Goal: Find specific page/section: Find specific page/section

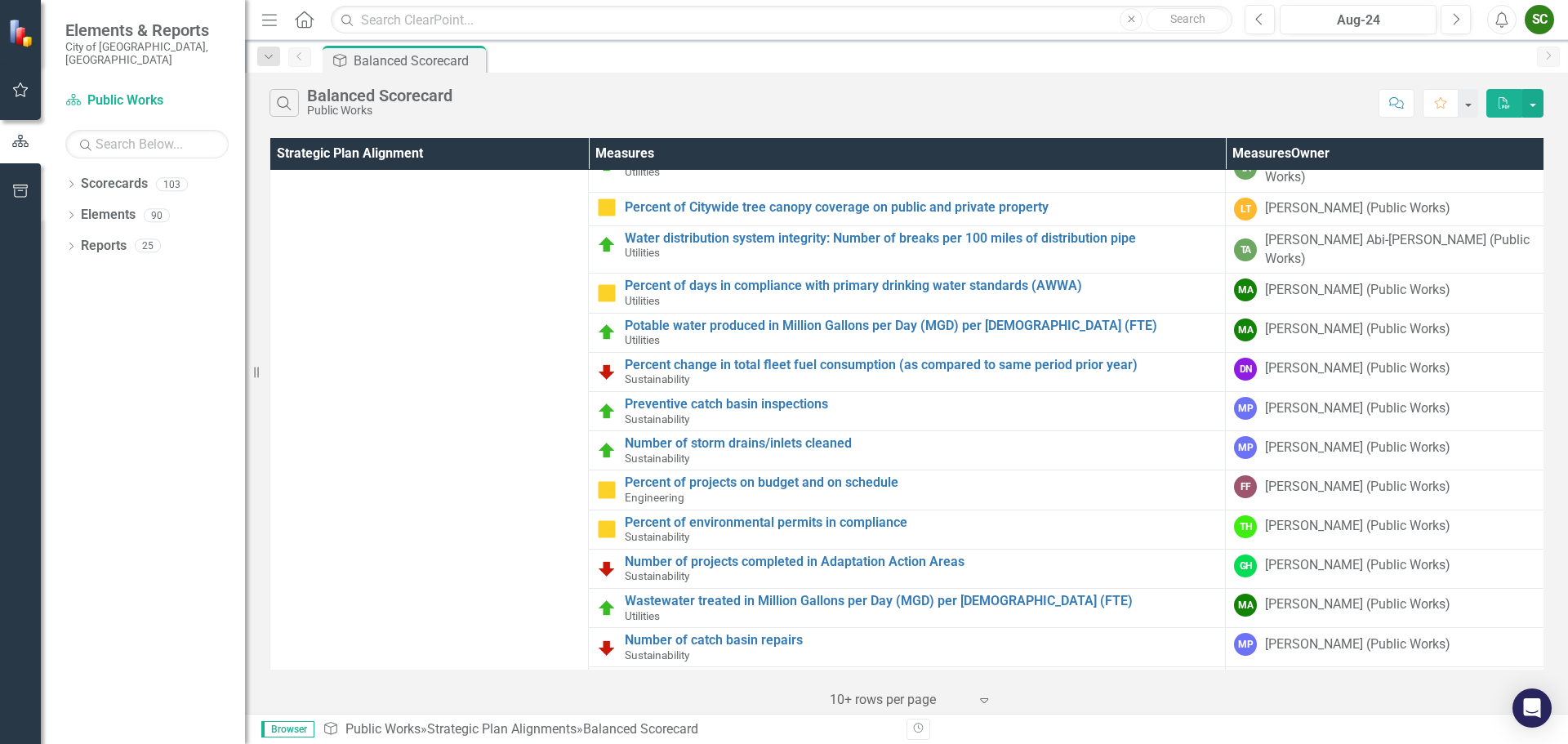
scroll to position [137, 0]
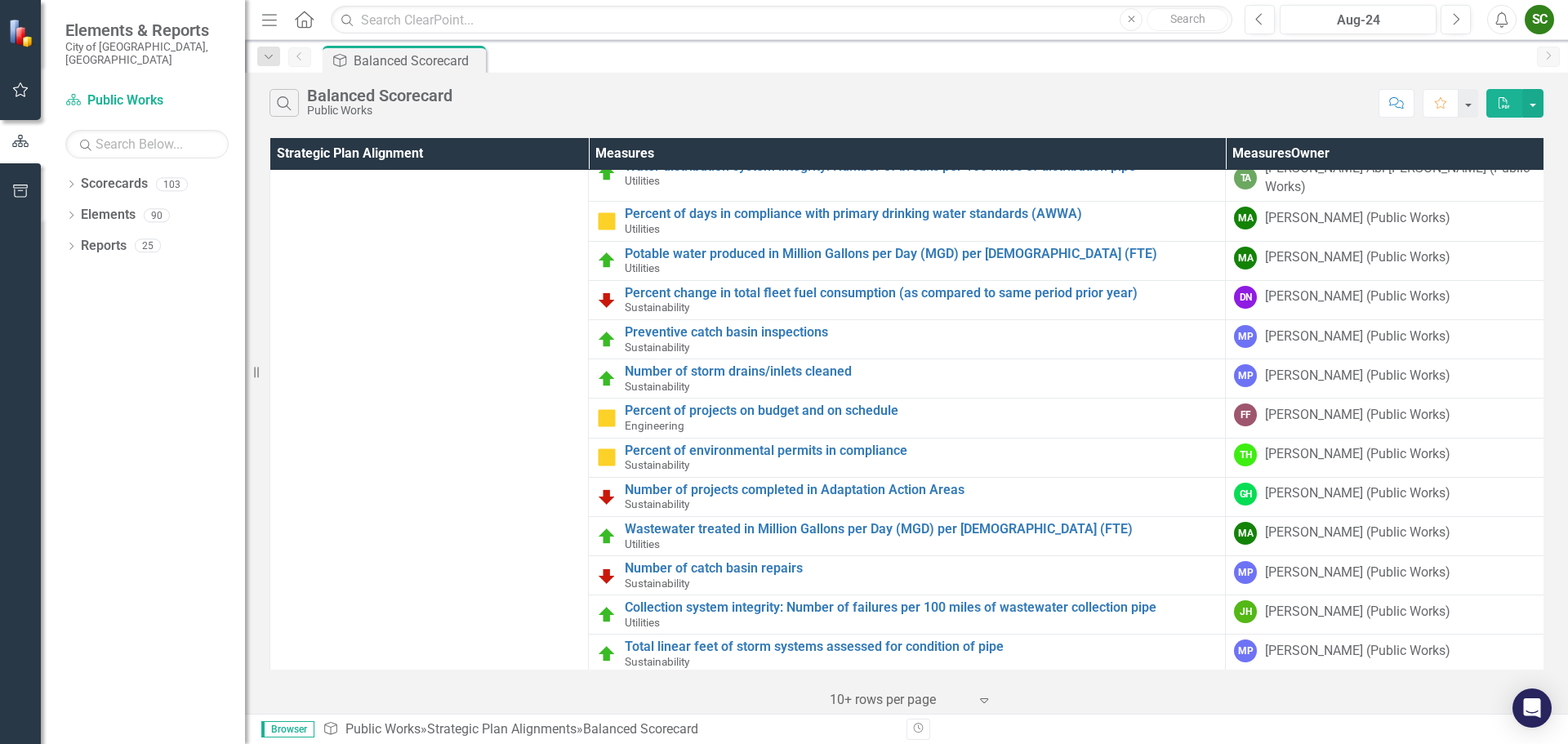
click at [610, 408] on img at bounding box center [606, 417] width 19 height 19
click at [675, 404] on link "Percent of projects on budget and on schedule" at bounding box center [920, 411] width 592 height 15
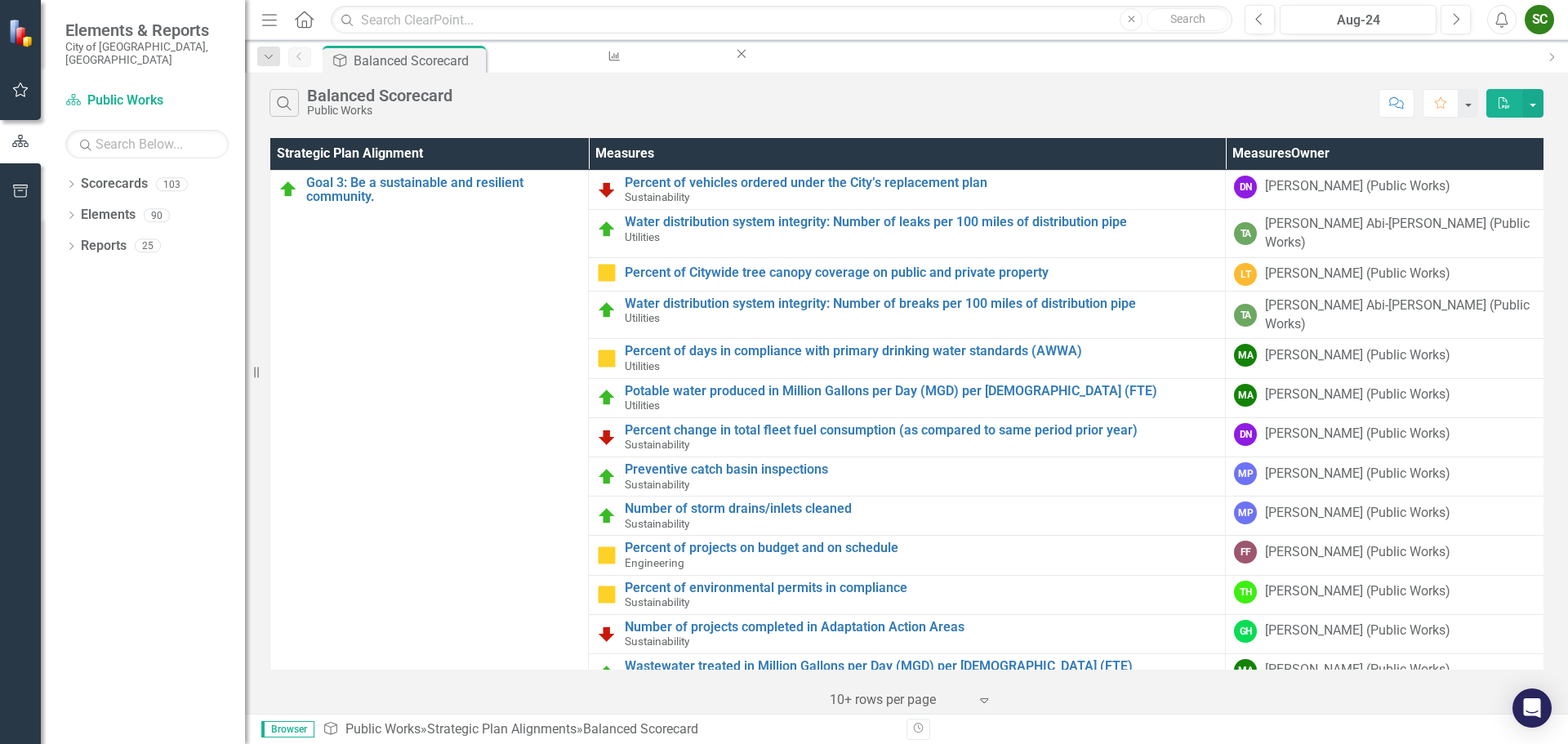
scroll to position [137, 0]
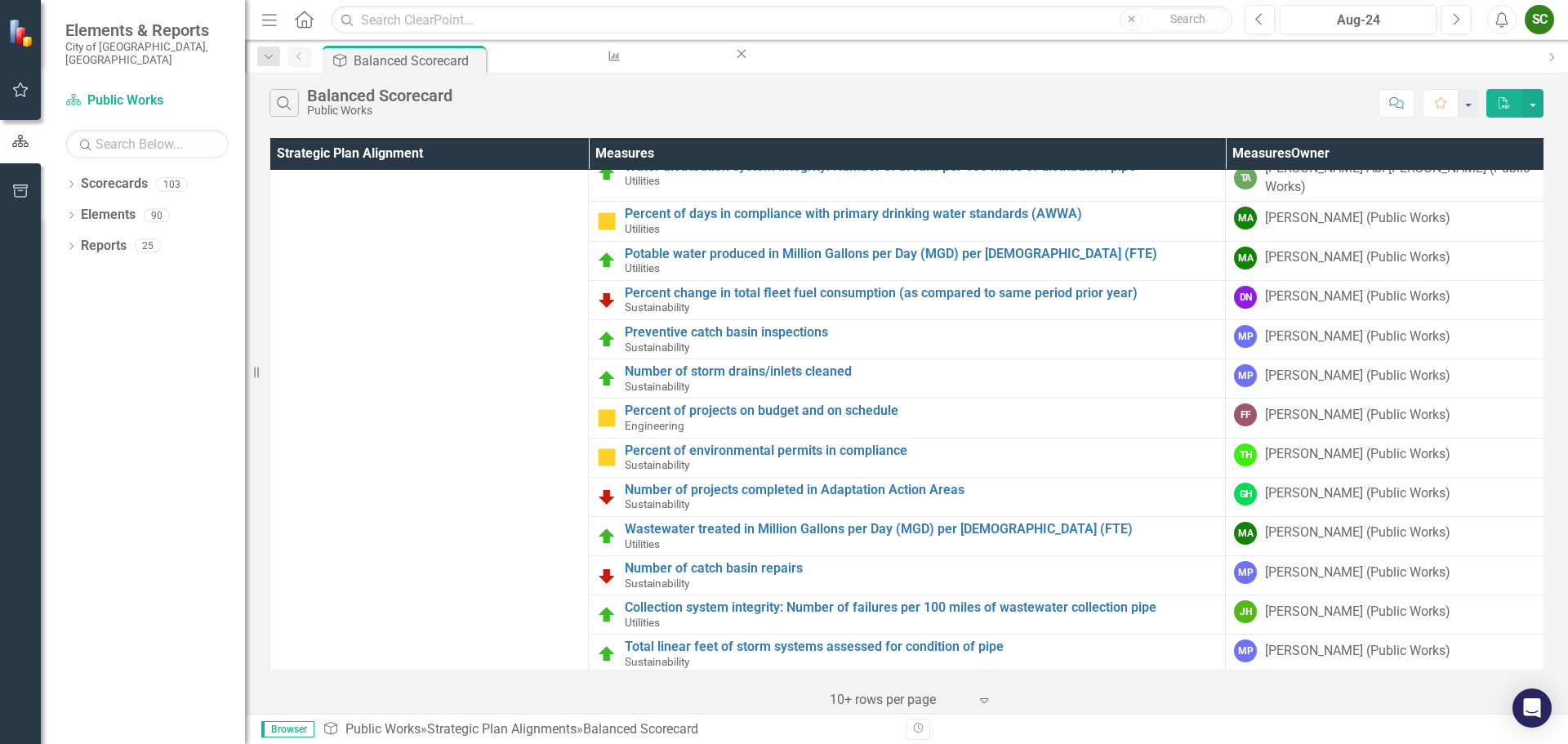
click at [933, 694] on div at bounding box center [899, 700] width 139 height 22
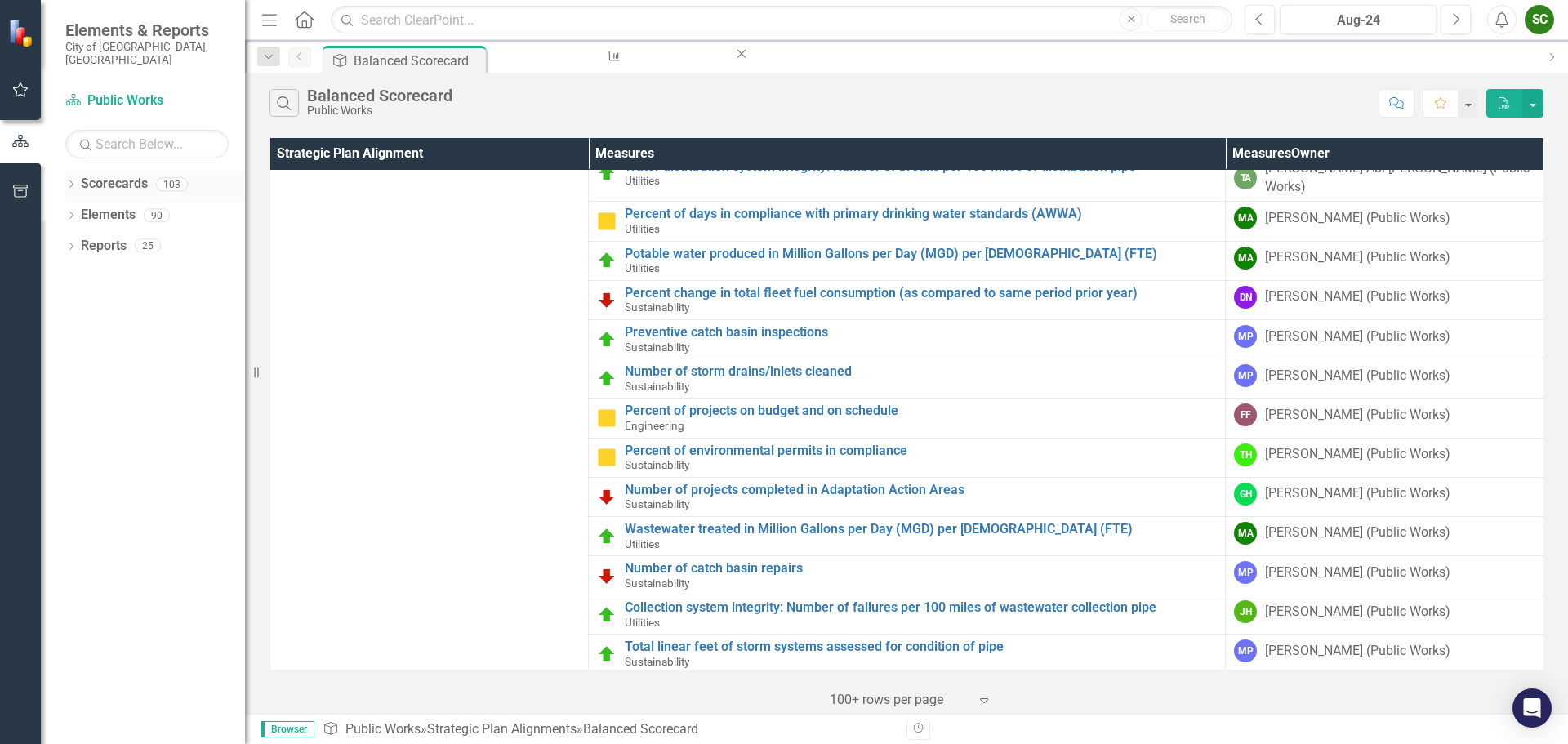
click at [116, 183] on div "Scorecards" at bounding box center [114, 184] width 67 height 27
click at [112, 174] on link "Scorecards" at bounding box center [114, 184] width 67 height 19
click at [74, 181] on icon "Dropdown" at bounding box center [71, 186] width 11 height 9
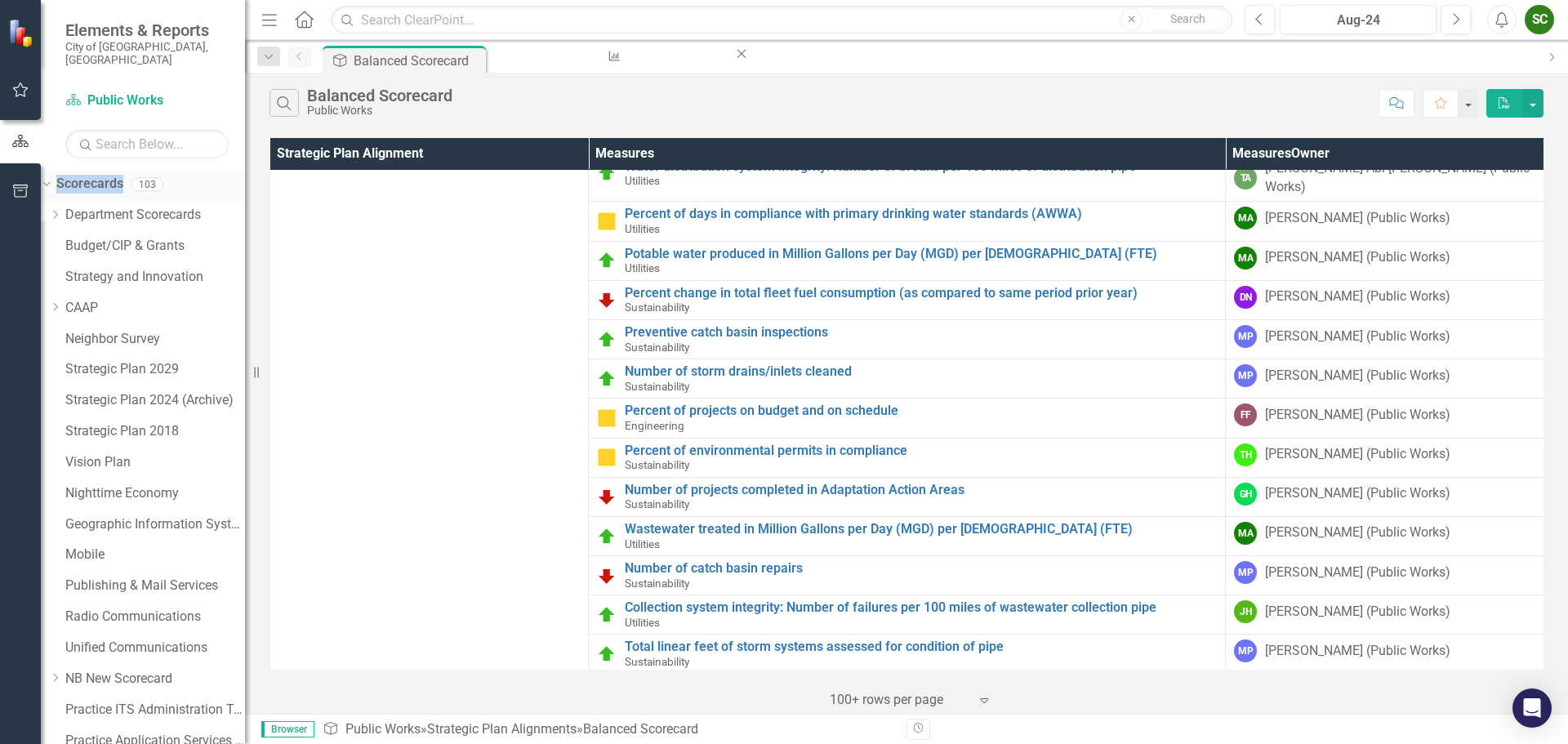
click at [49, 178] on icon "Dropdown" at bounding box center [45, 184] width 9 height 11
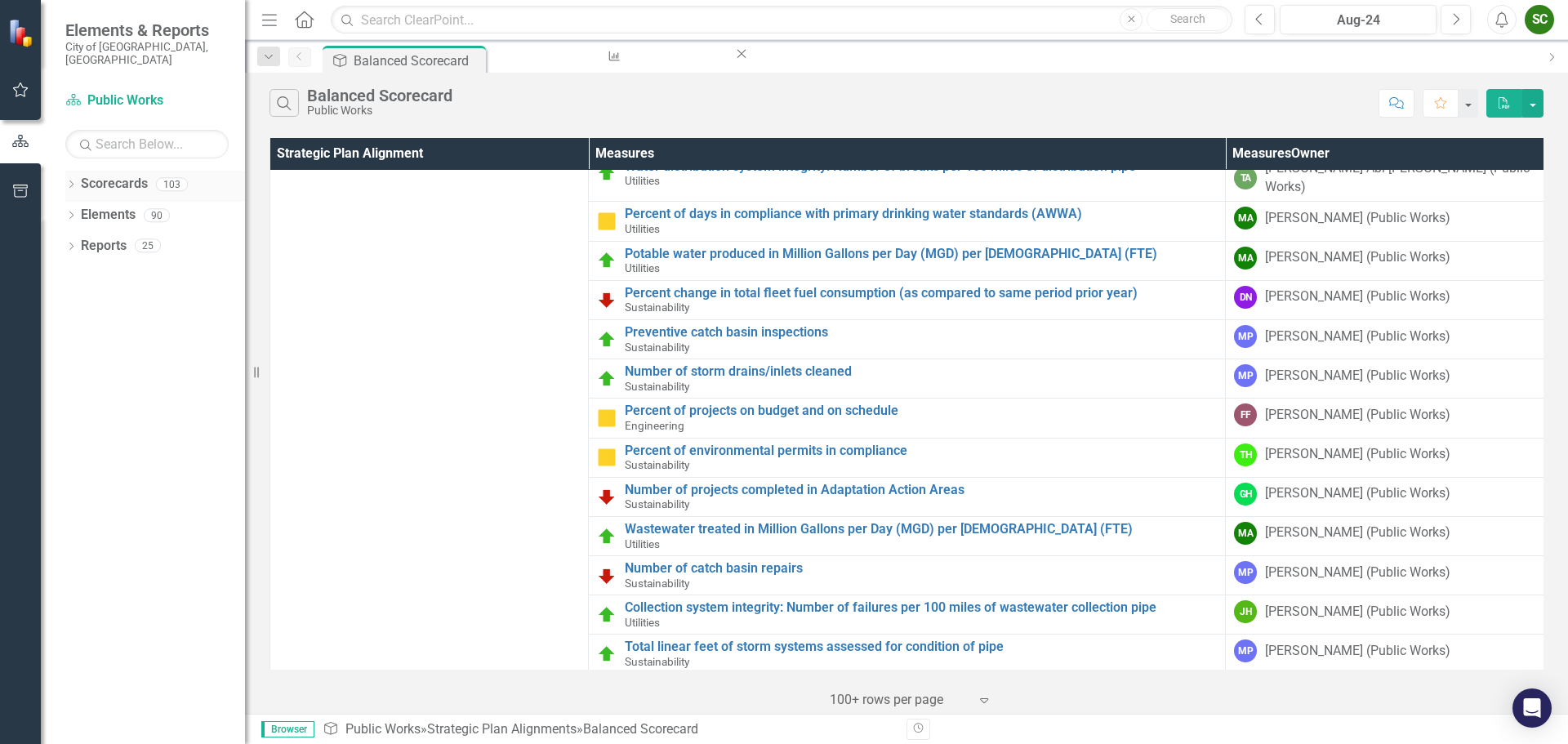
click at [73, 181] on icon "Dropdown" at bounding box center [71, 186] width 11 height 9
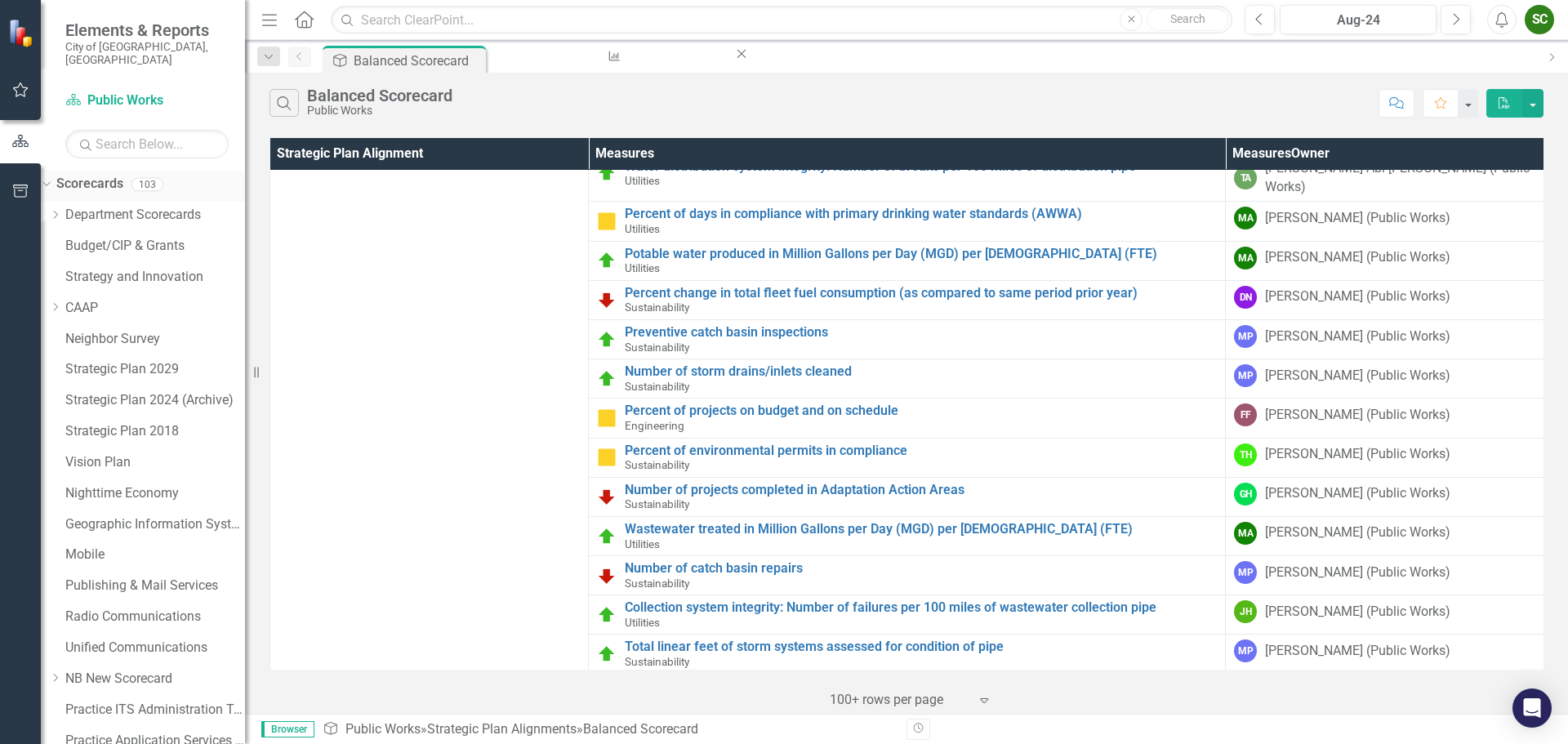
click at [49, 178] on icon "Dropdown" at bounding box center [45, 184] width 9 height 11
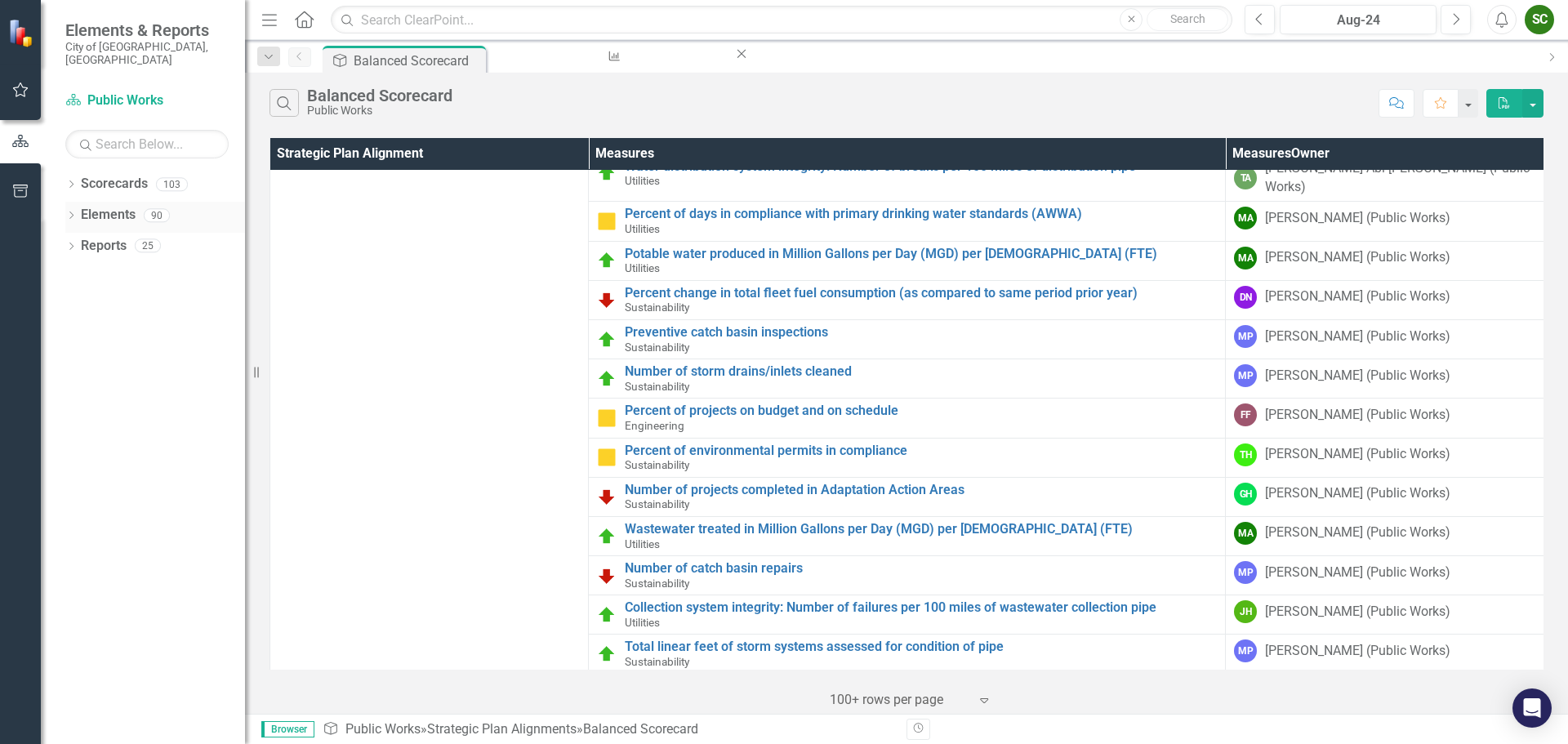
click at [94, 206] on link "Elements" at bounding box center [108, 215] width 55 height 19
click at [67, 212] on icon "Dropdown" at bounding box center [71, 217] width 11 height 9
click at [71, 181] on icon "Dropdown" at bounding box center [71, 186] width 11 height 9
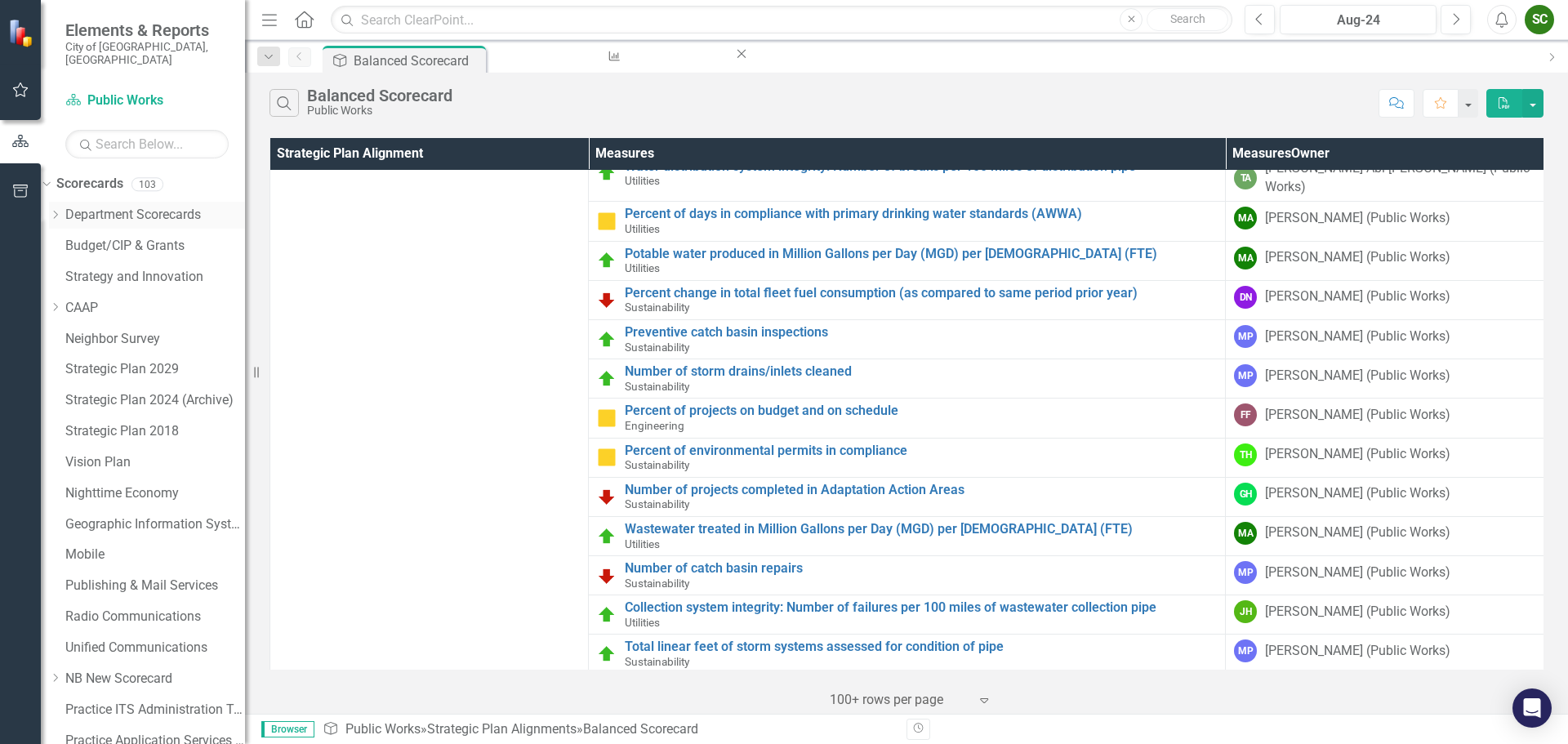
click at [58, 211] on icon at bounding box center [56, 214] width 4 height 8
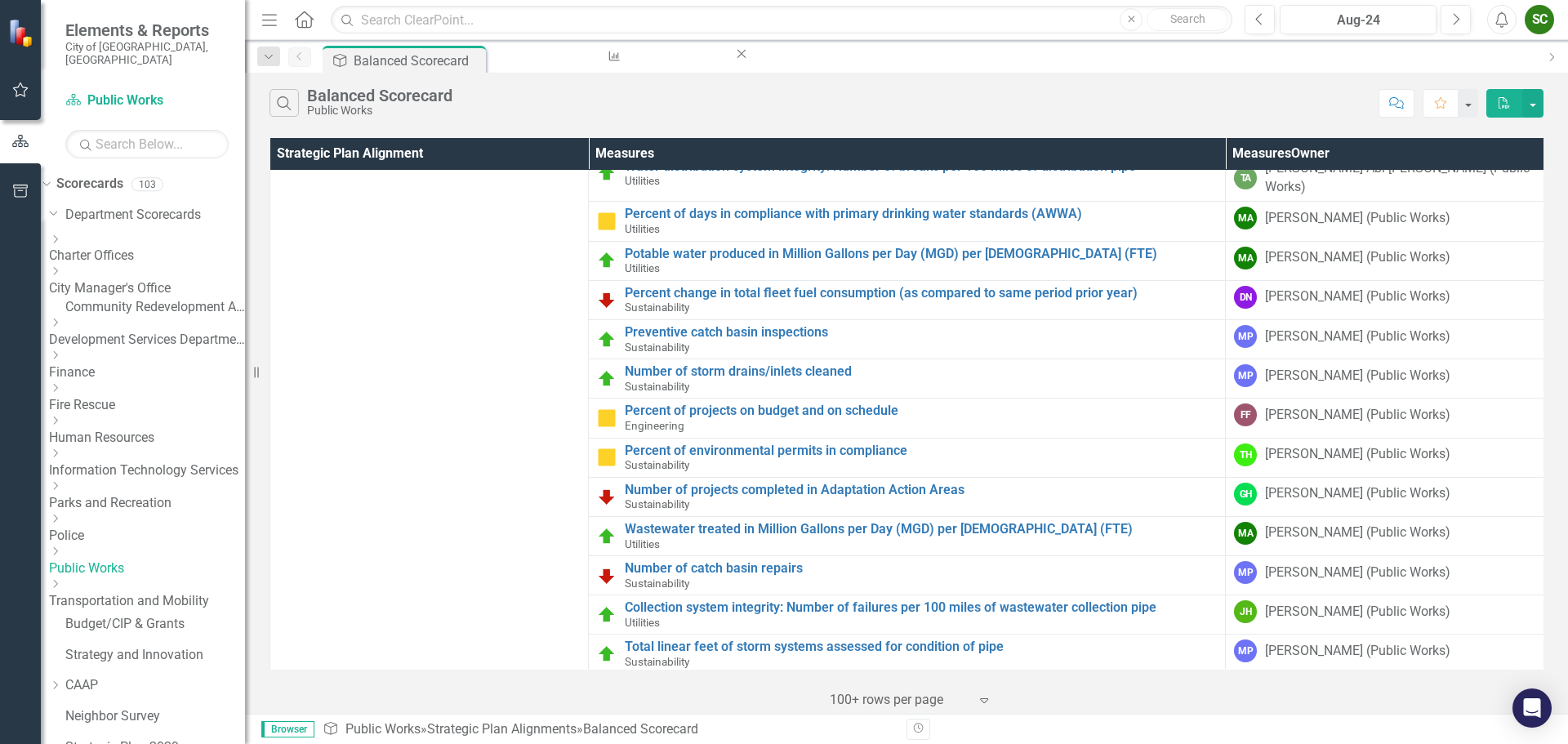
click at [133, 559] on link "Public Works" at bounding box center [147, 569] width 196 height 19
click at [132, 559] on link "Public Works" at bounding box center [147, 569] width 196 height 19
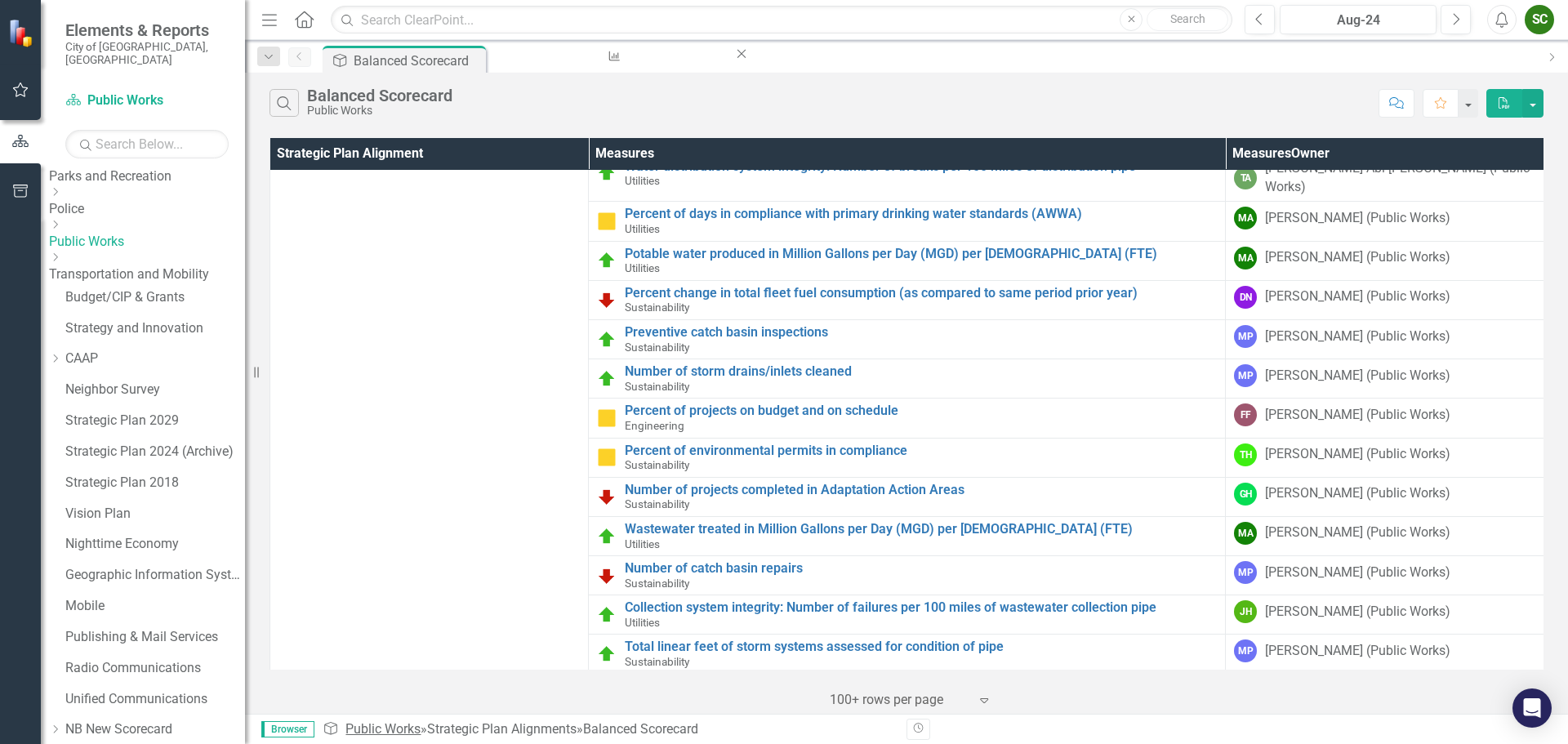
click at [348, 731] on link "Public Works" at bounding box center [382, 728] width 75 height 16
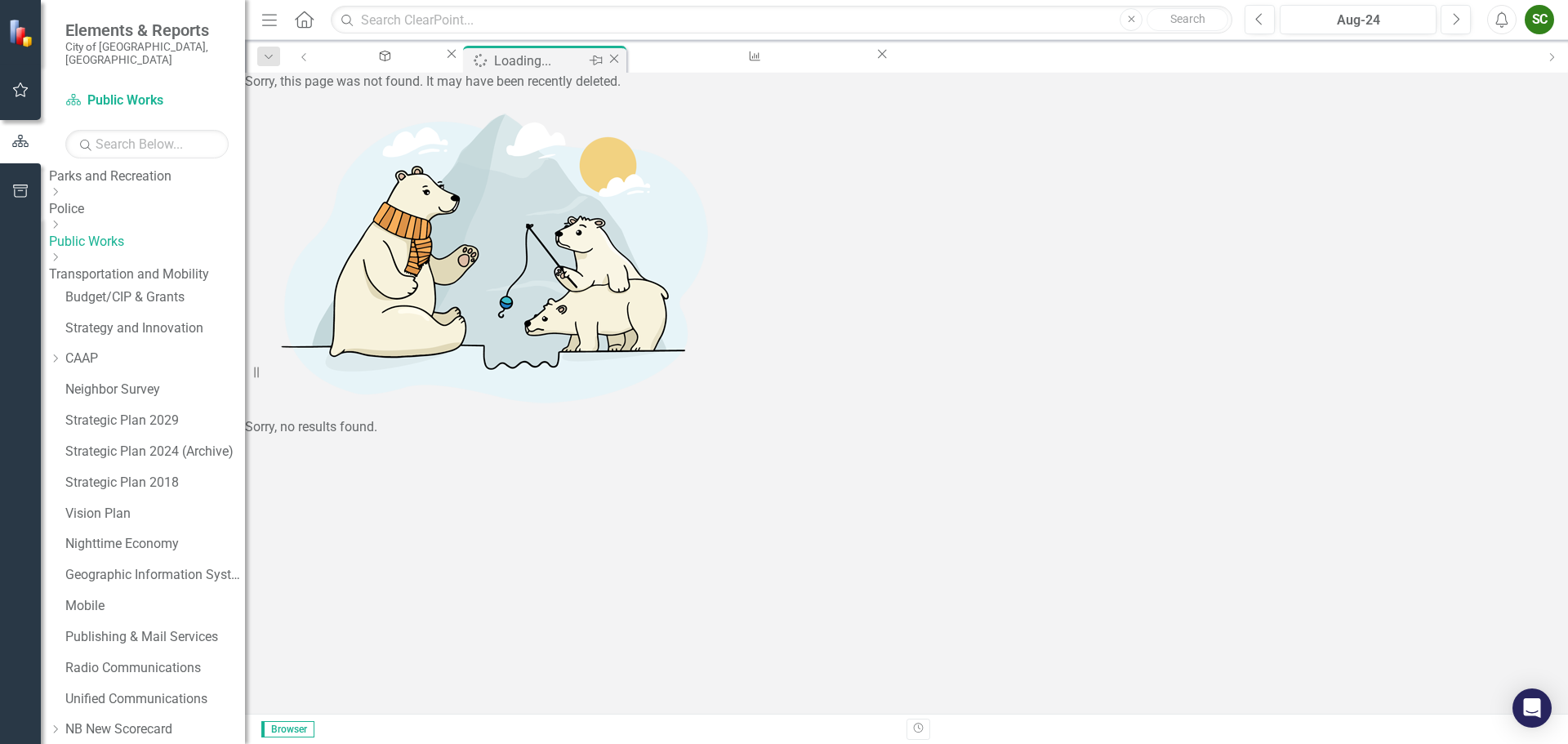
click at [623, 57] on icon "Close" at bounding box center [614, 58] width 17 height 13
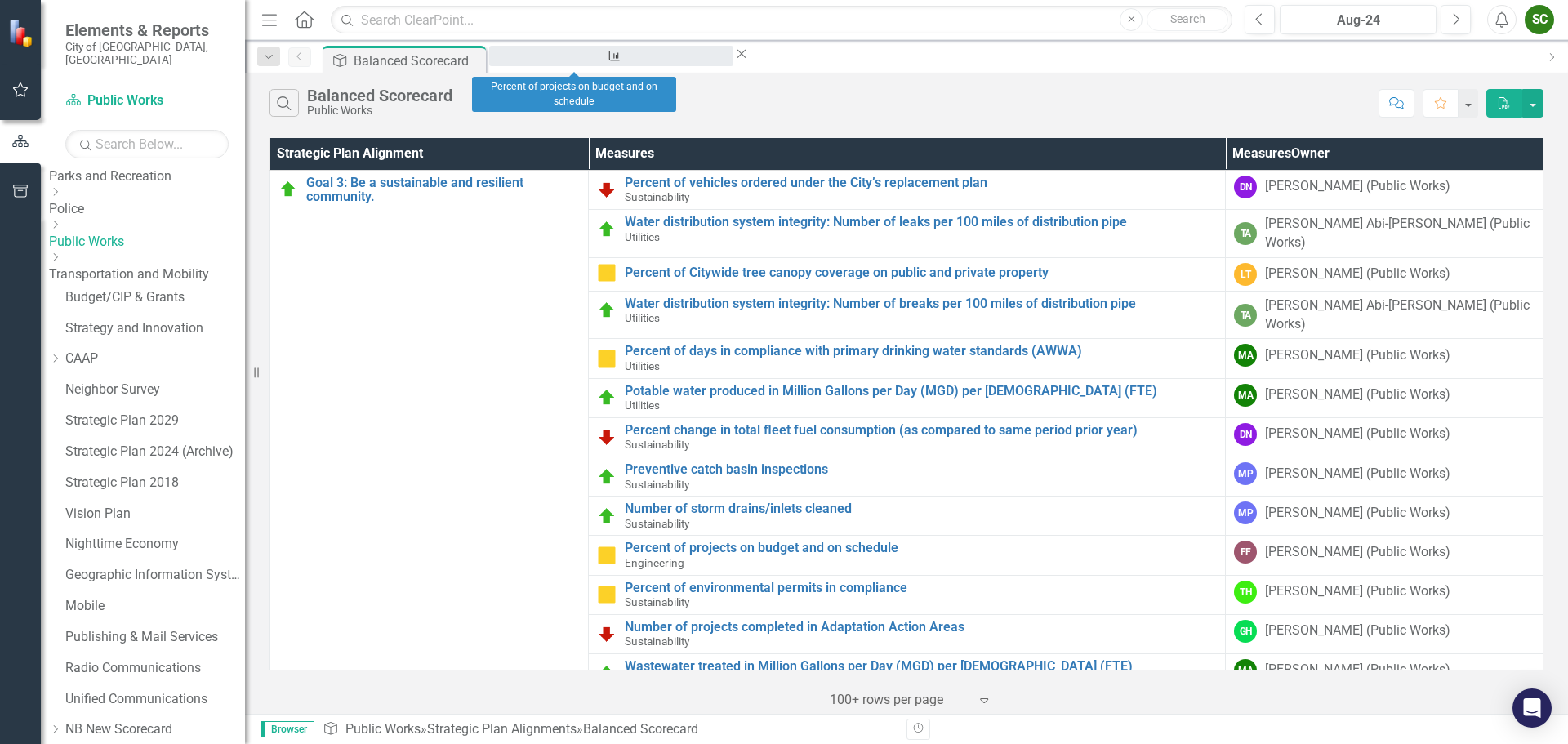
click at [616, 61] on div "Percent of projects on budget and on schedule" at bounding box center [611, 71] width 215 height 20
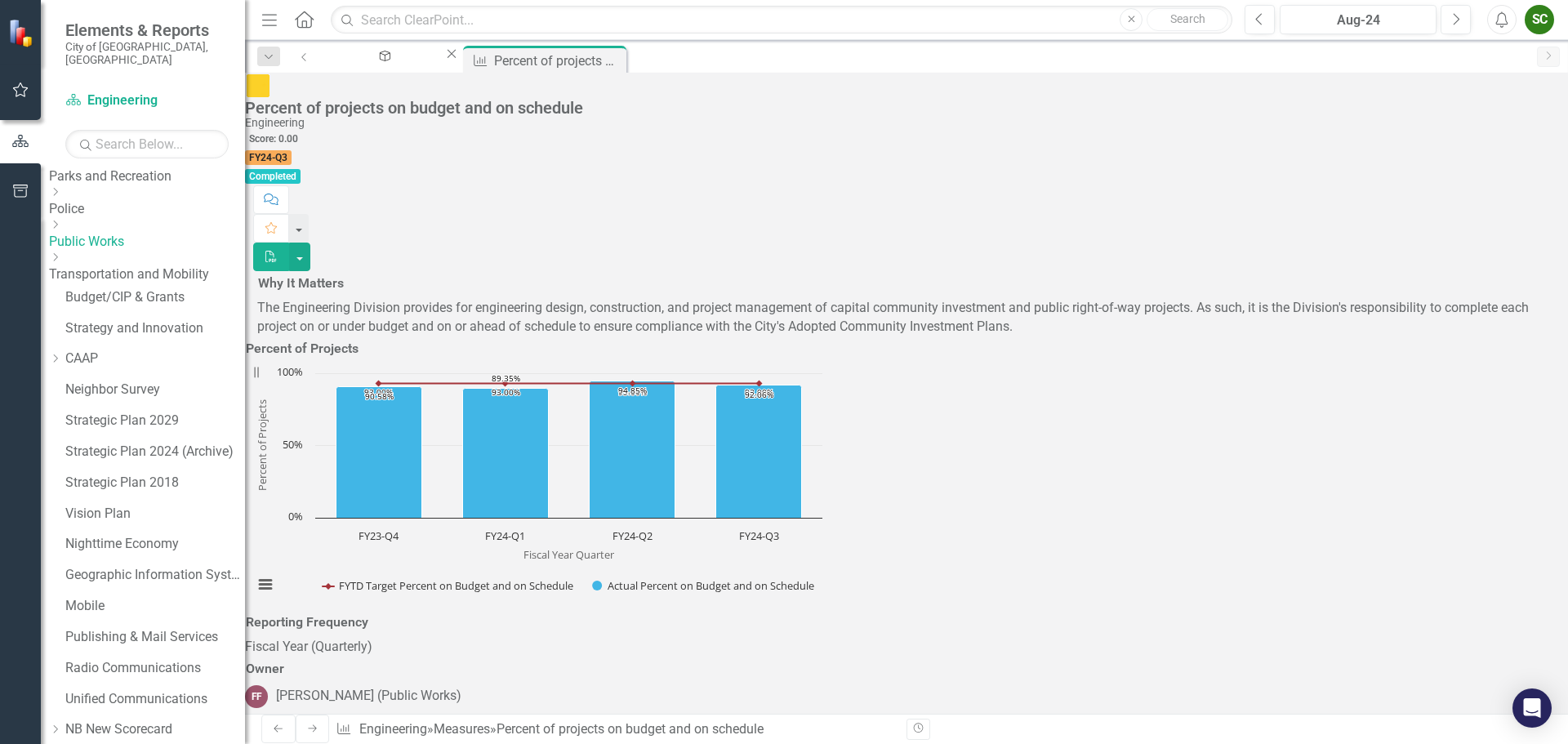
click at [0, 0] on icon "Close" at bounding box center [0, 0] width 0 height 0
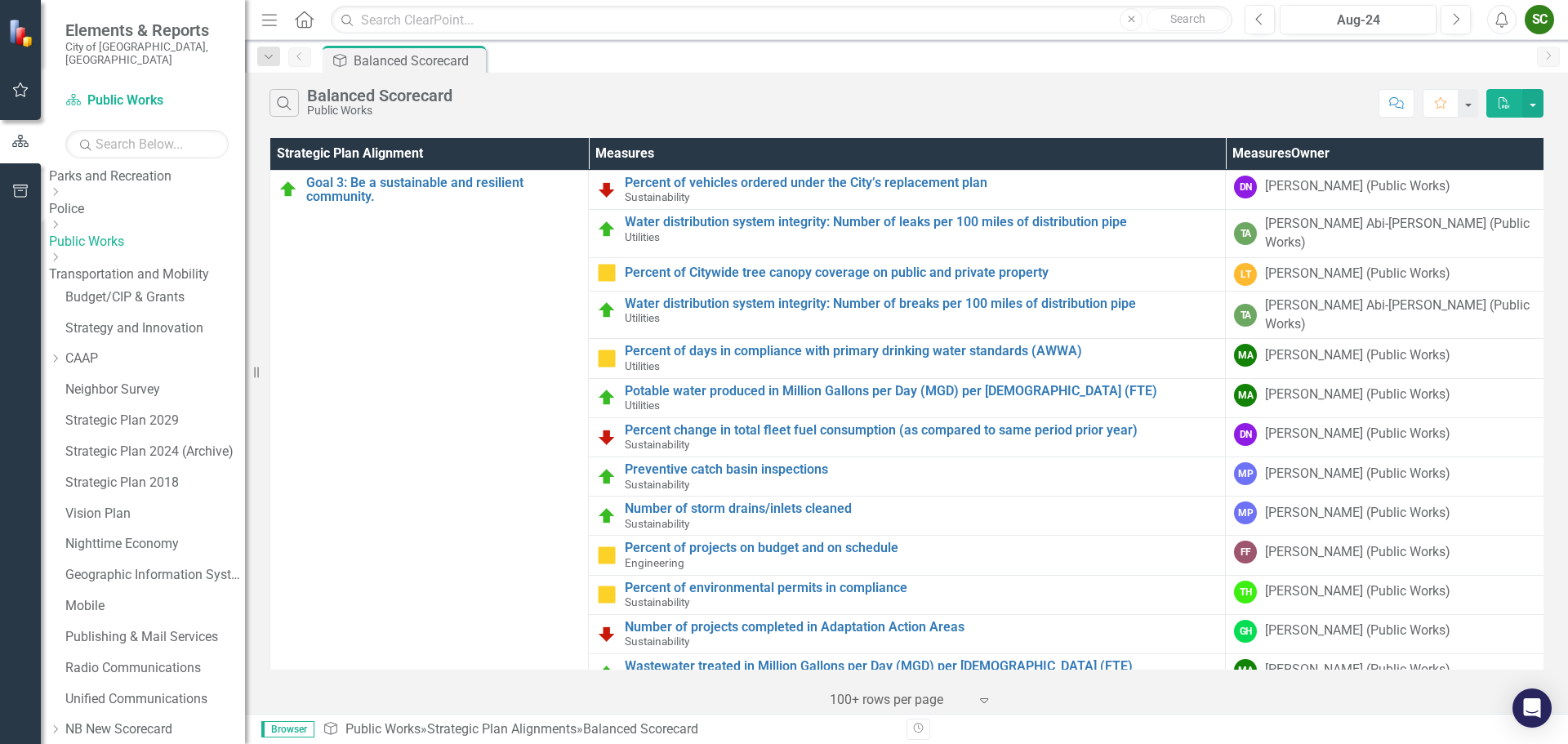
scroll to position [137, 0]
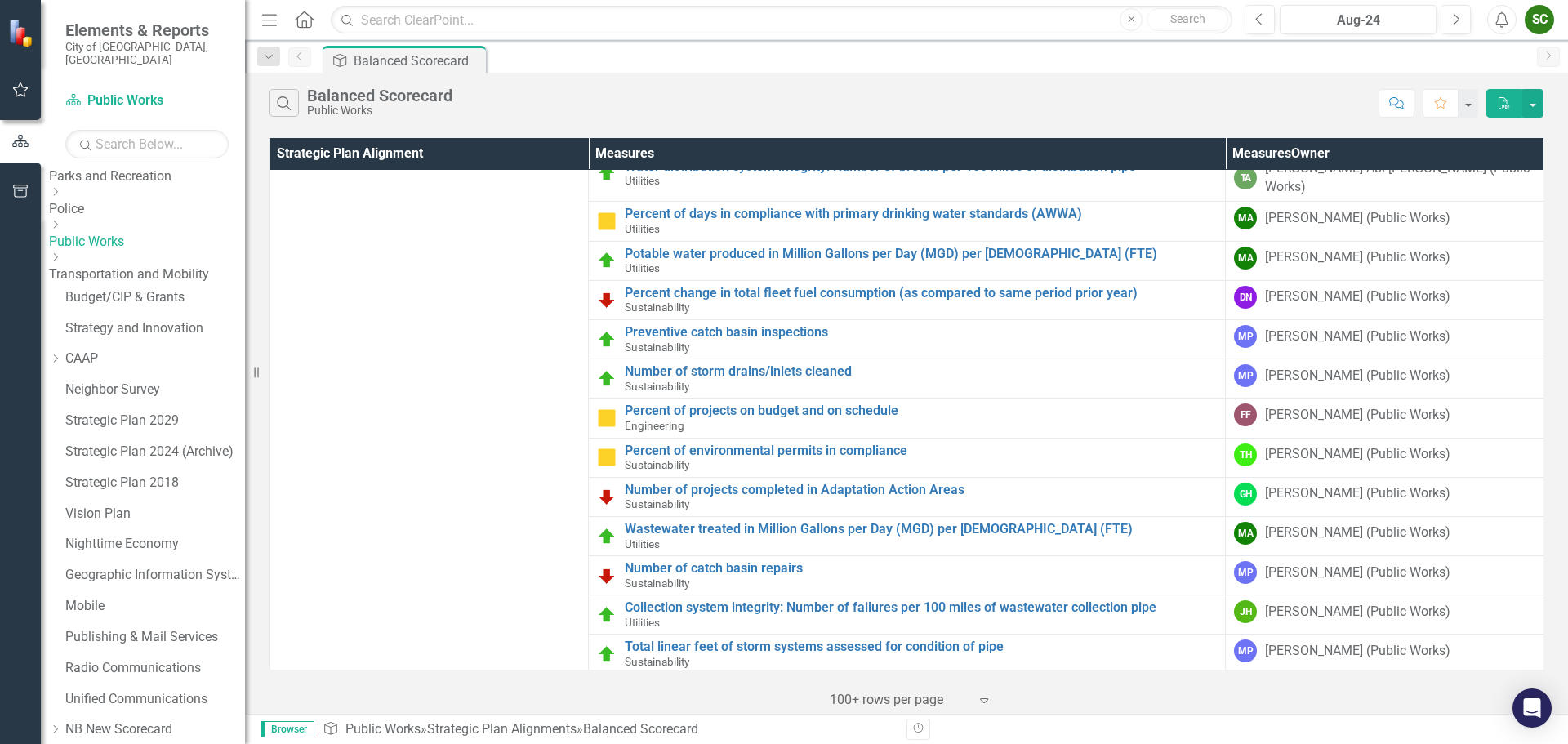
click at [118, 233] on link "Public Works" at bounding box center [147, 242] width 196 height 19
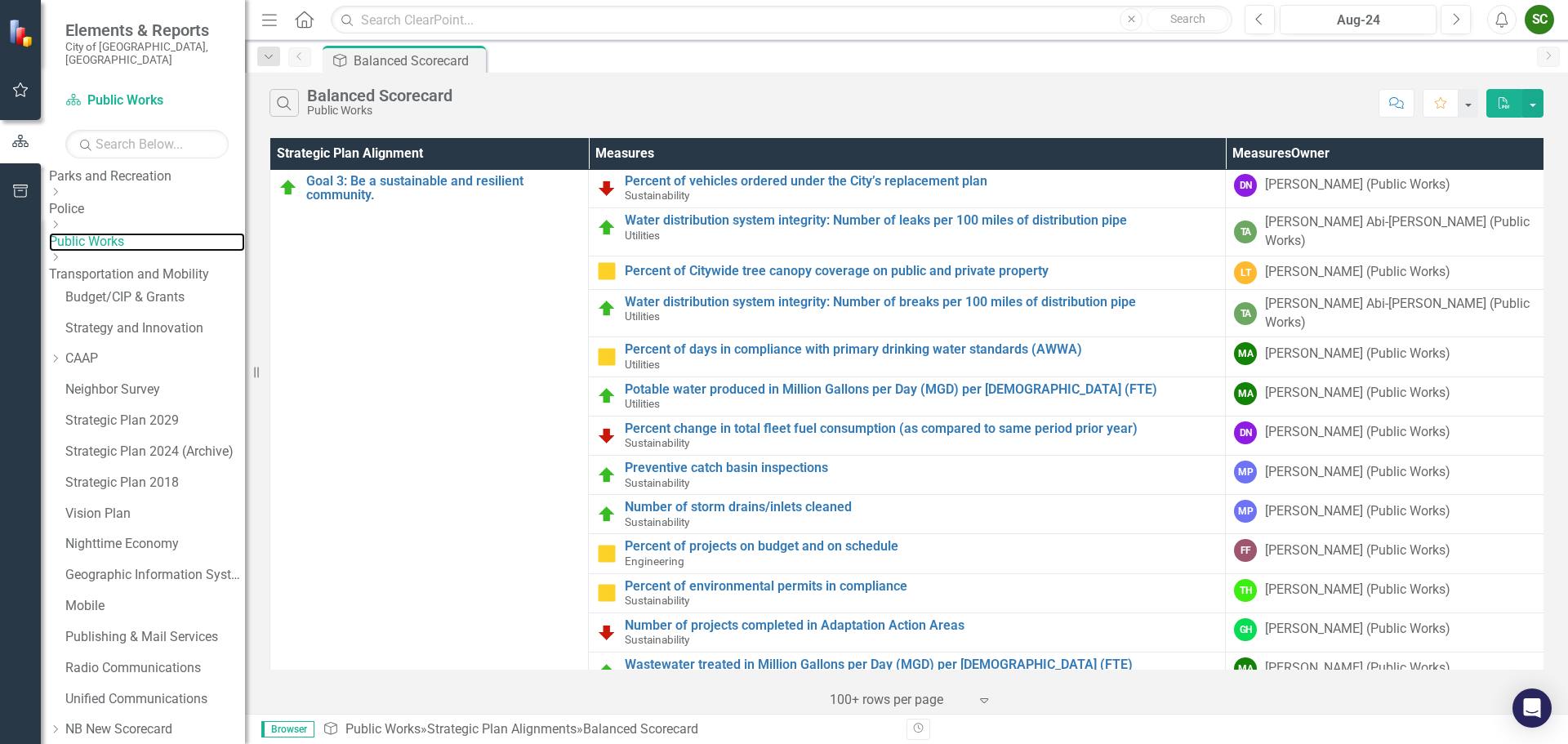
scroll to position [0, 0]
click at [304, 62] on link "Previous" at bounding box center [300, 57] width 23 height 19
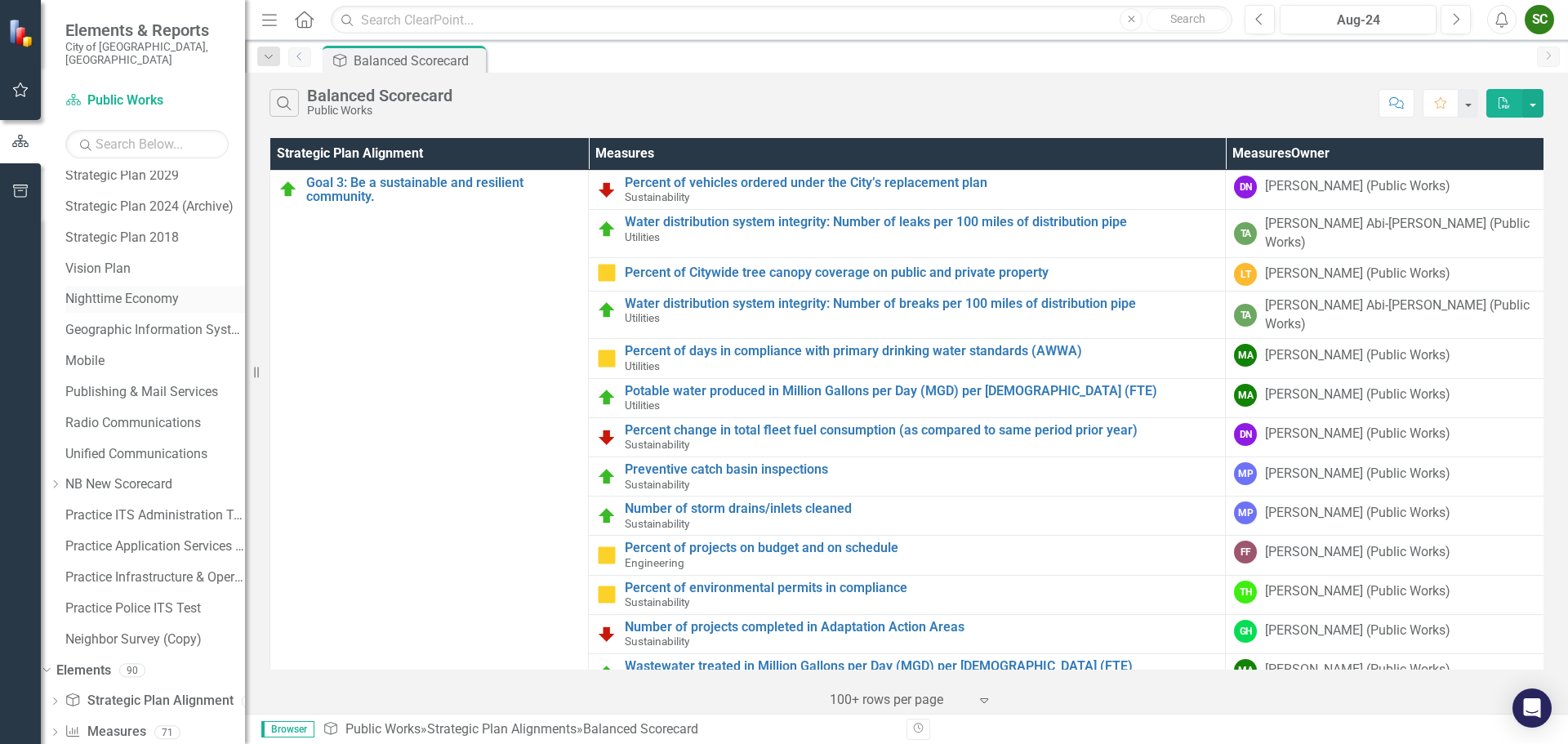
scroll to position [650, 0]
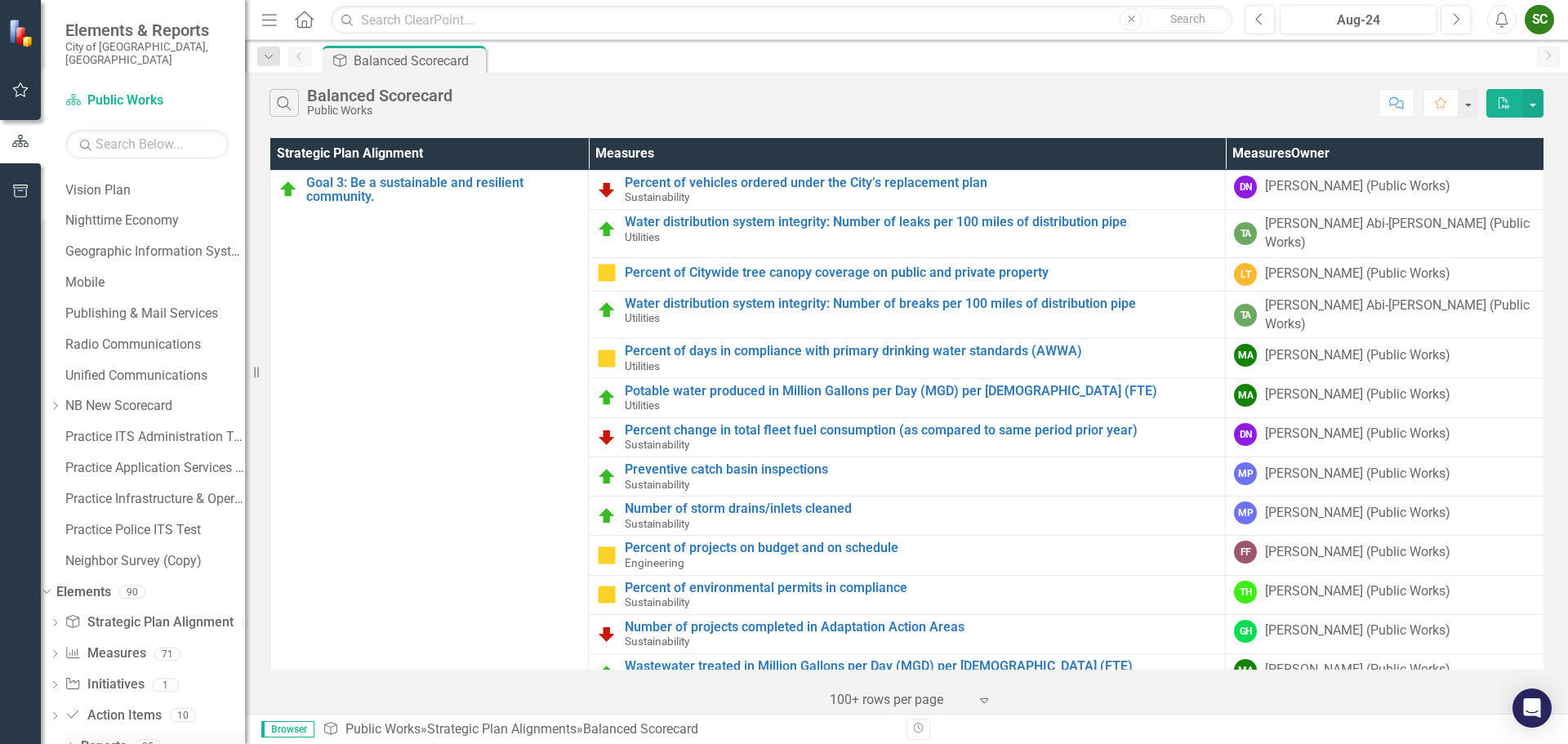
click at [103, 738] on link "Reports" at bounding box center [103, 747] width 45 height 19
click at [71, 743] on icon "Dropdown" at bounding box center [71, 748] width 11 height 9
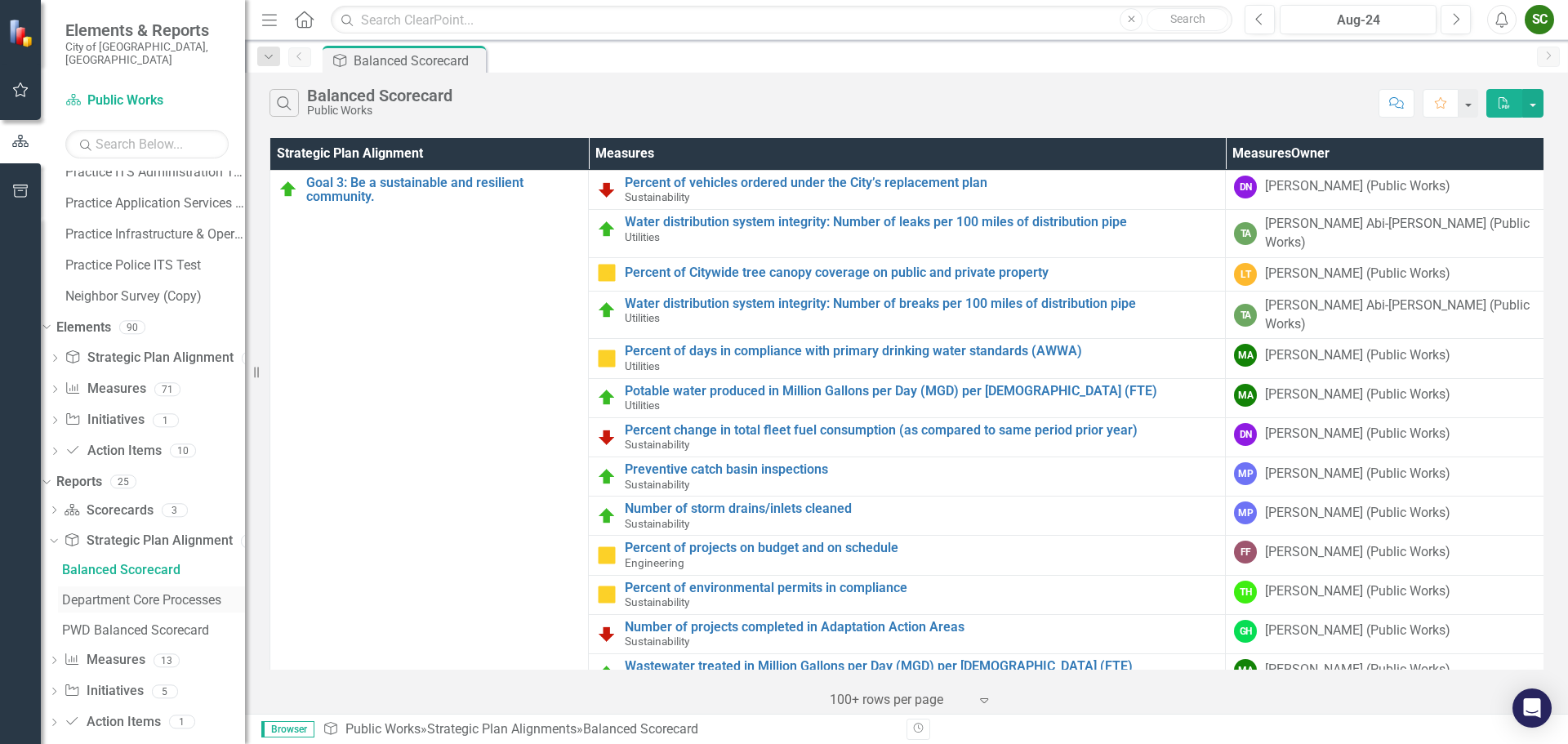
click at [91, 593] on div "Department Core Processes" at bounding box center [153, 600] width 183 height 15
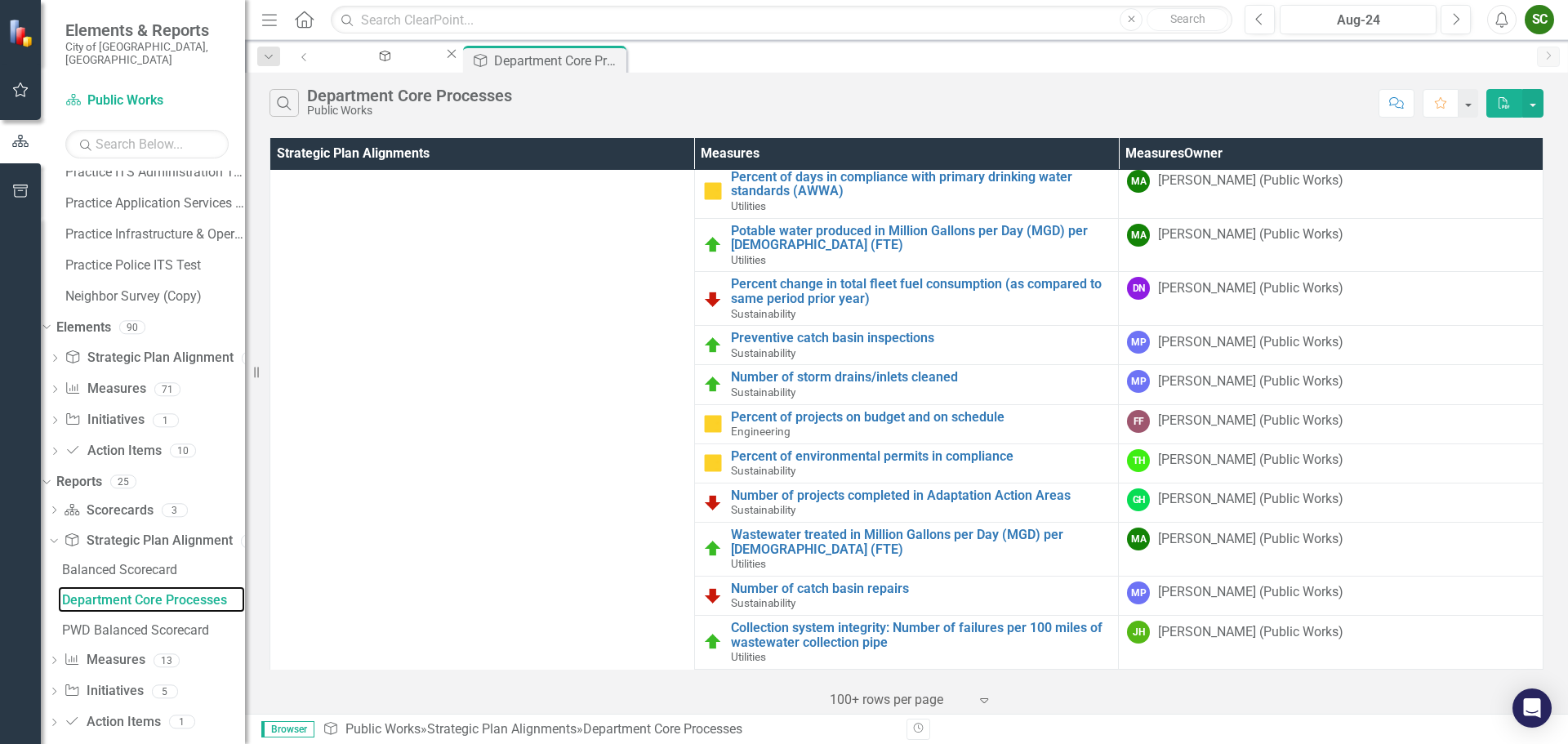
scroll to position [337, 0]
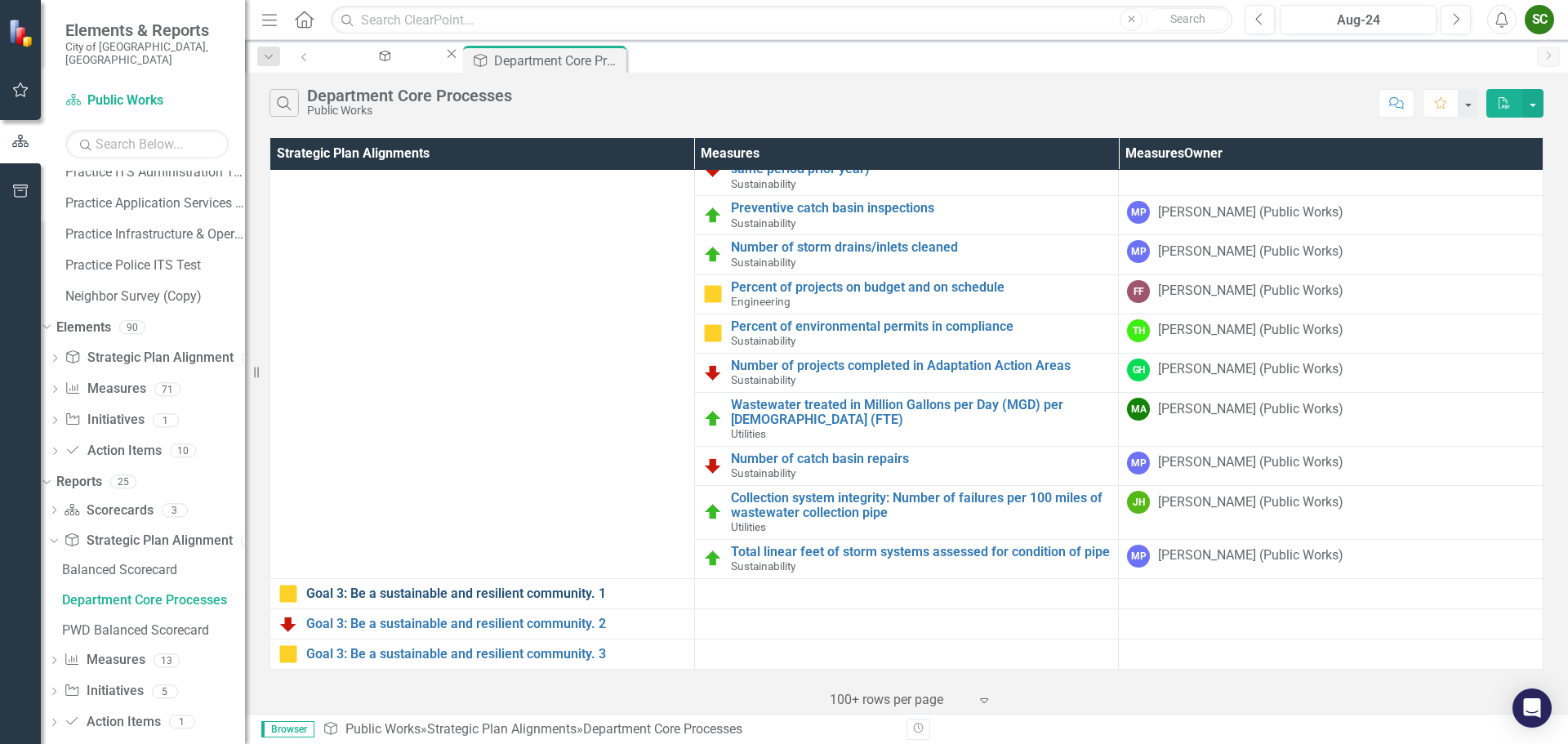
click at [483, 591] on link "Goal 3: Be a sustainable and resilient community. 1" at bounding box center [495, 594] width 379 height 15
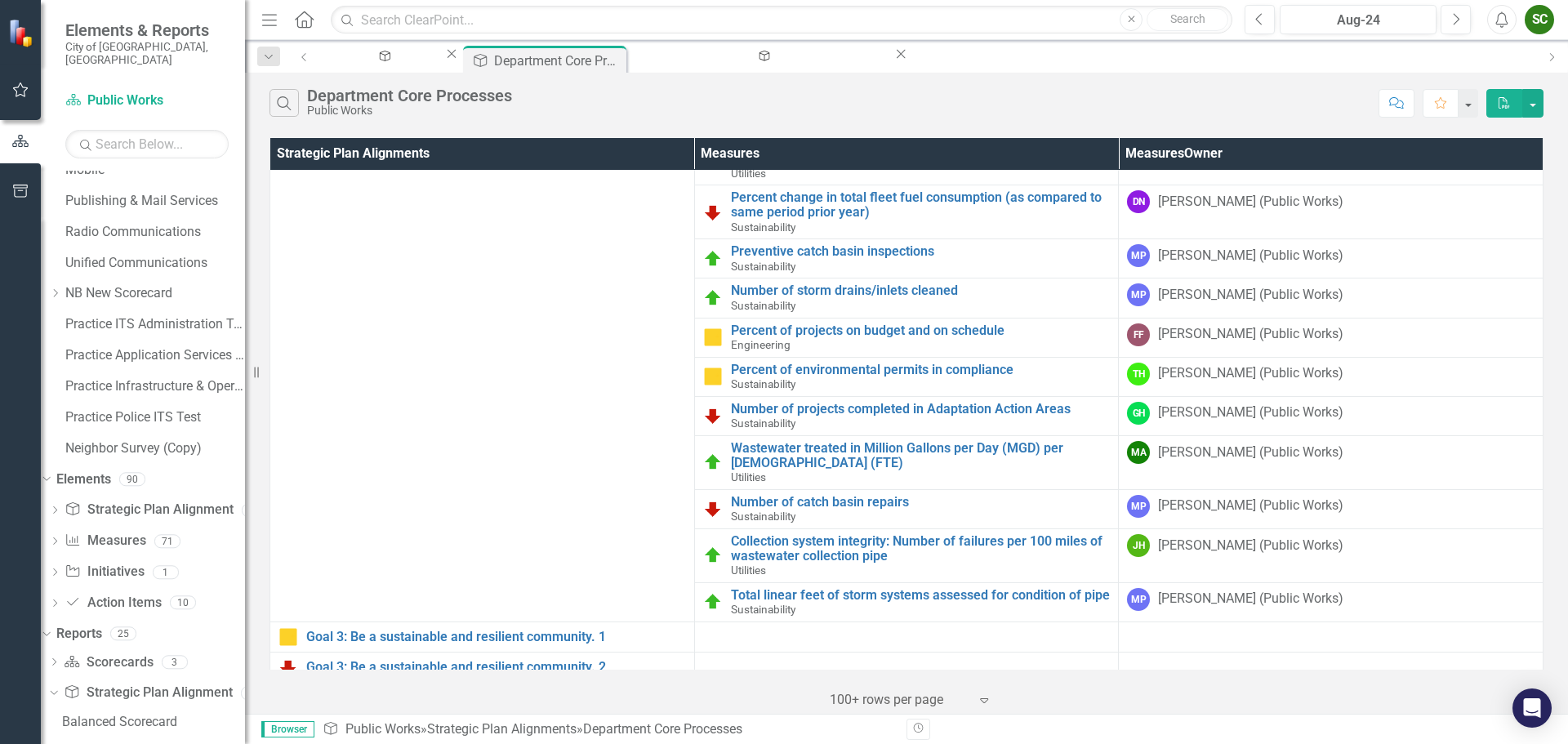
scroll to position [337, 0]
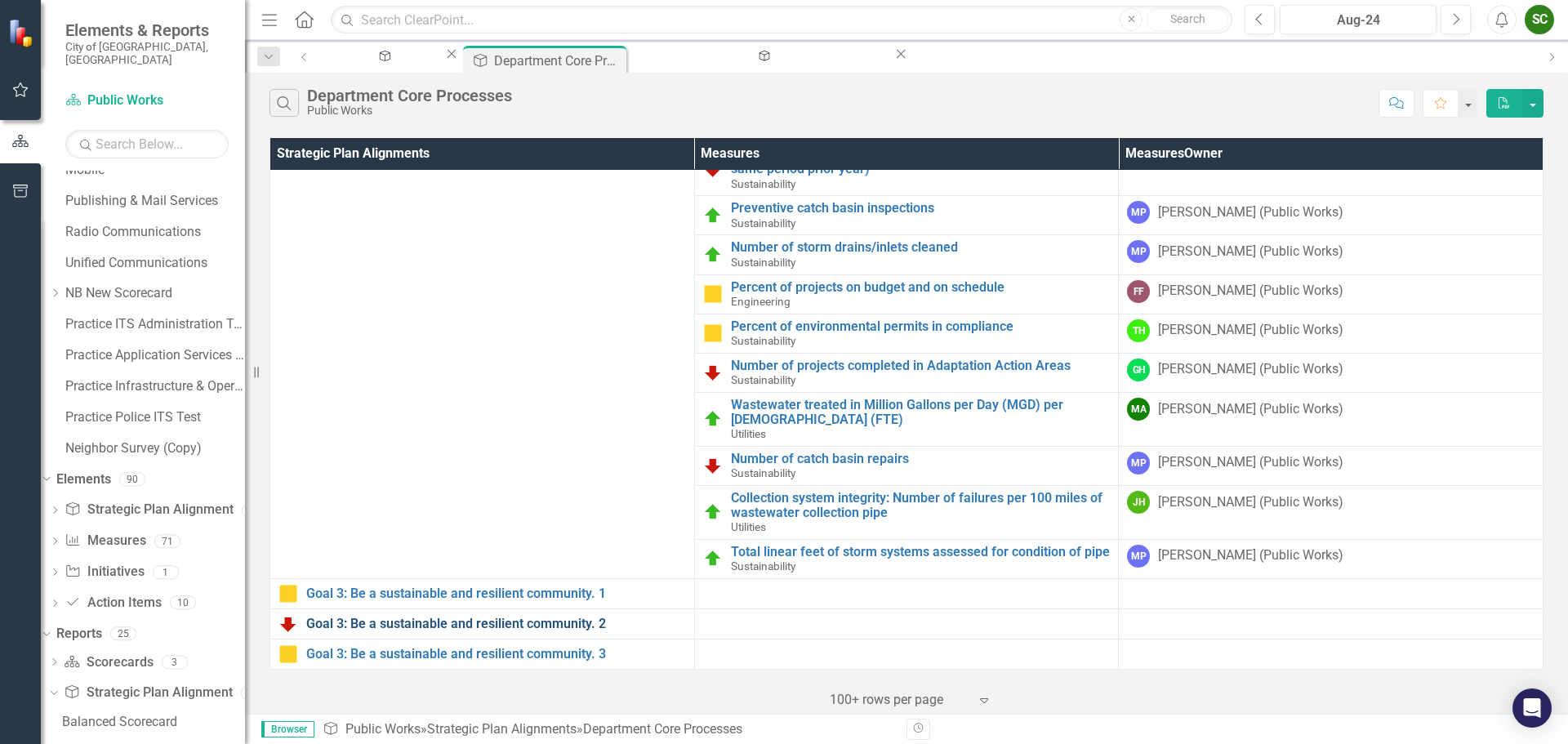
click at [373, 624] on link "Goal 3: Be a sustainable and resilient community. 2" at bounding box center [495, 624] width 379 height 15
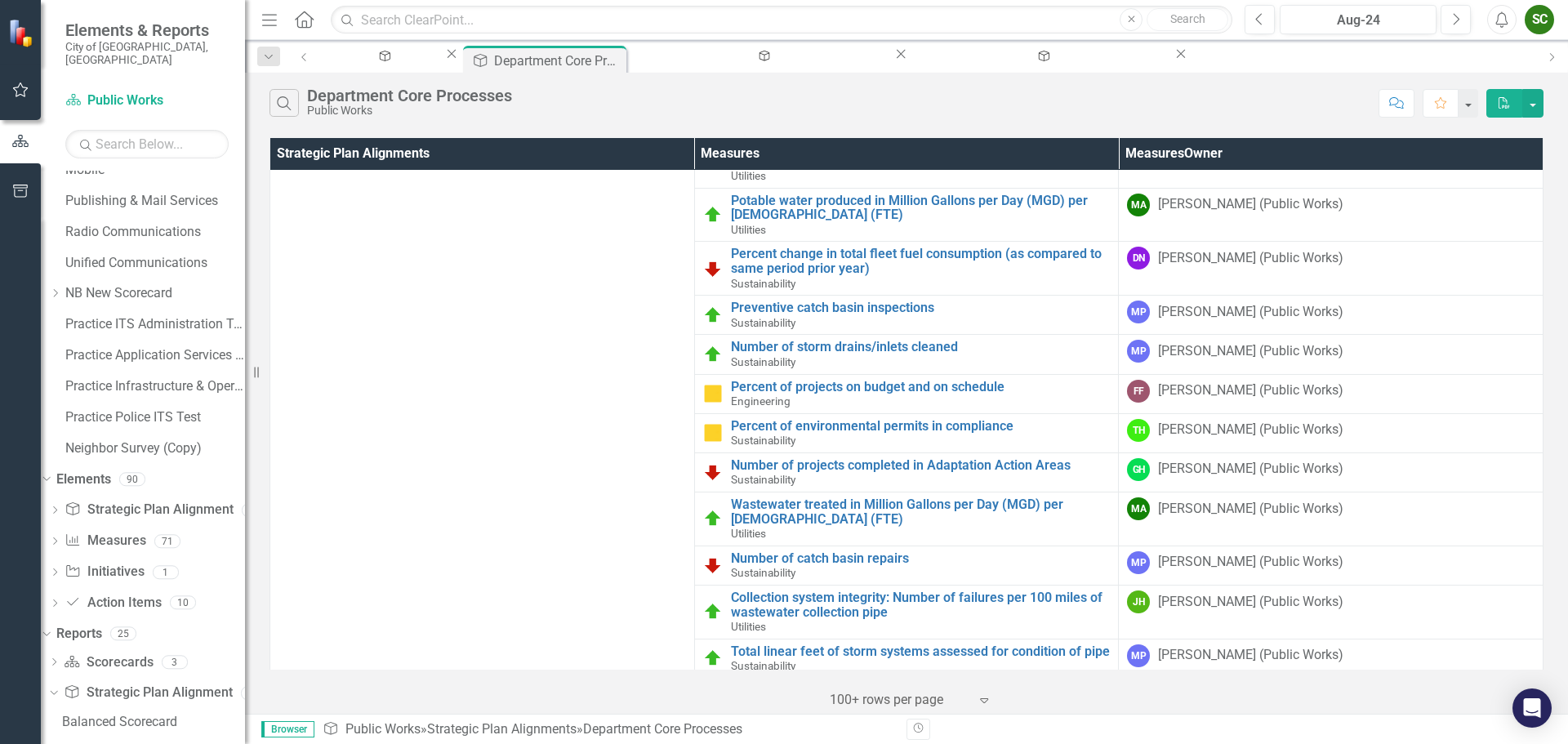
scroll to position [337, 0]
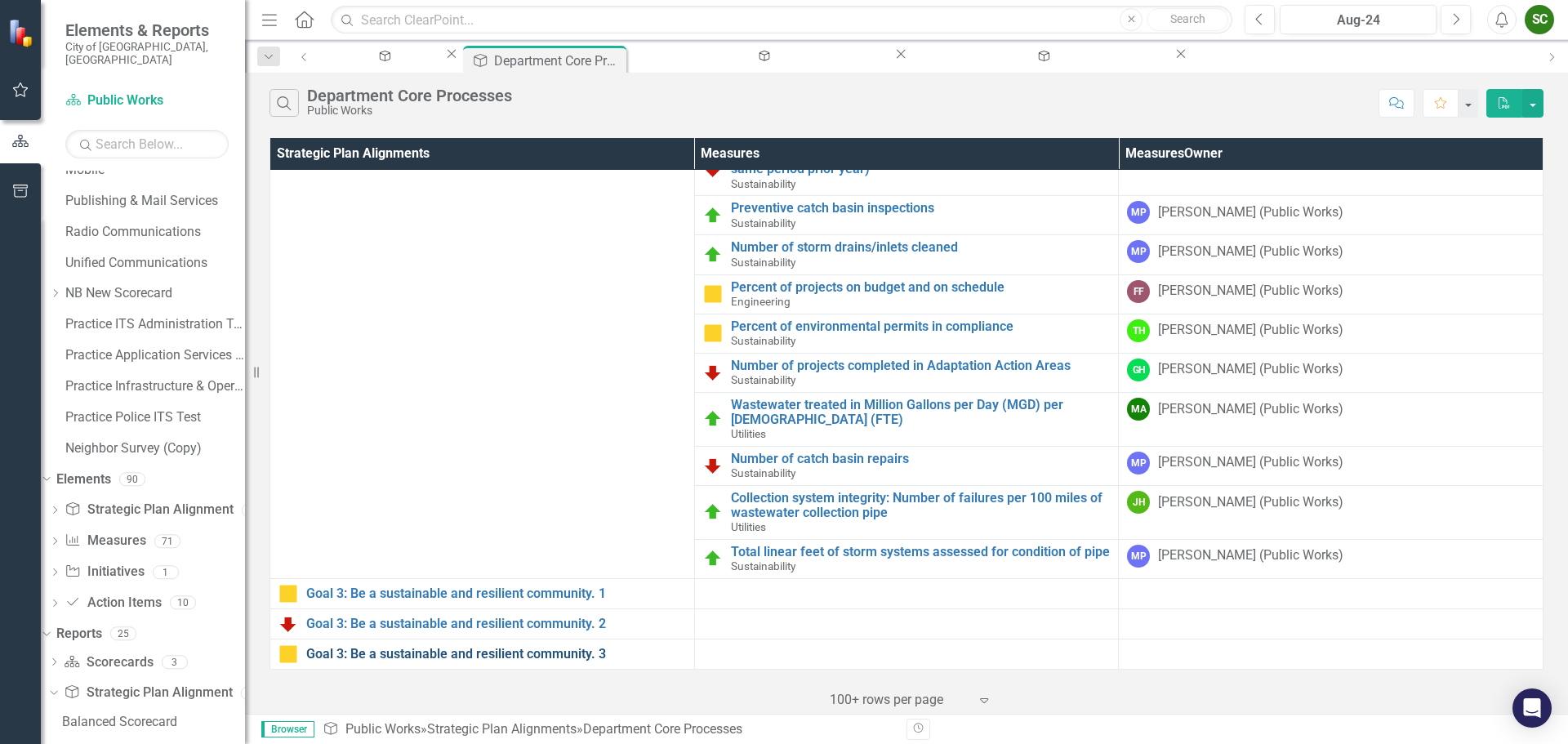
click at [440, 656] on link "Goal 3: Be a sustainable and resilient community. 3" at bounding box center [495, 654] width 379 height 15
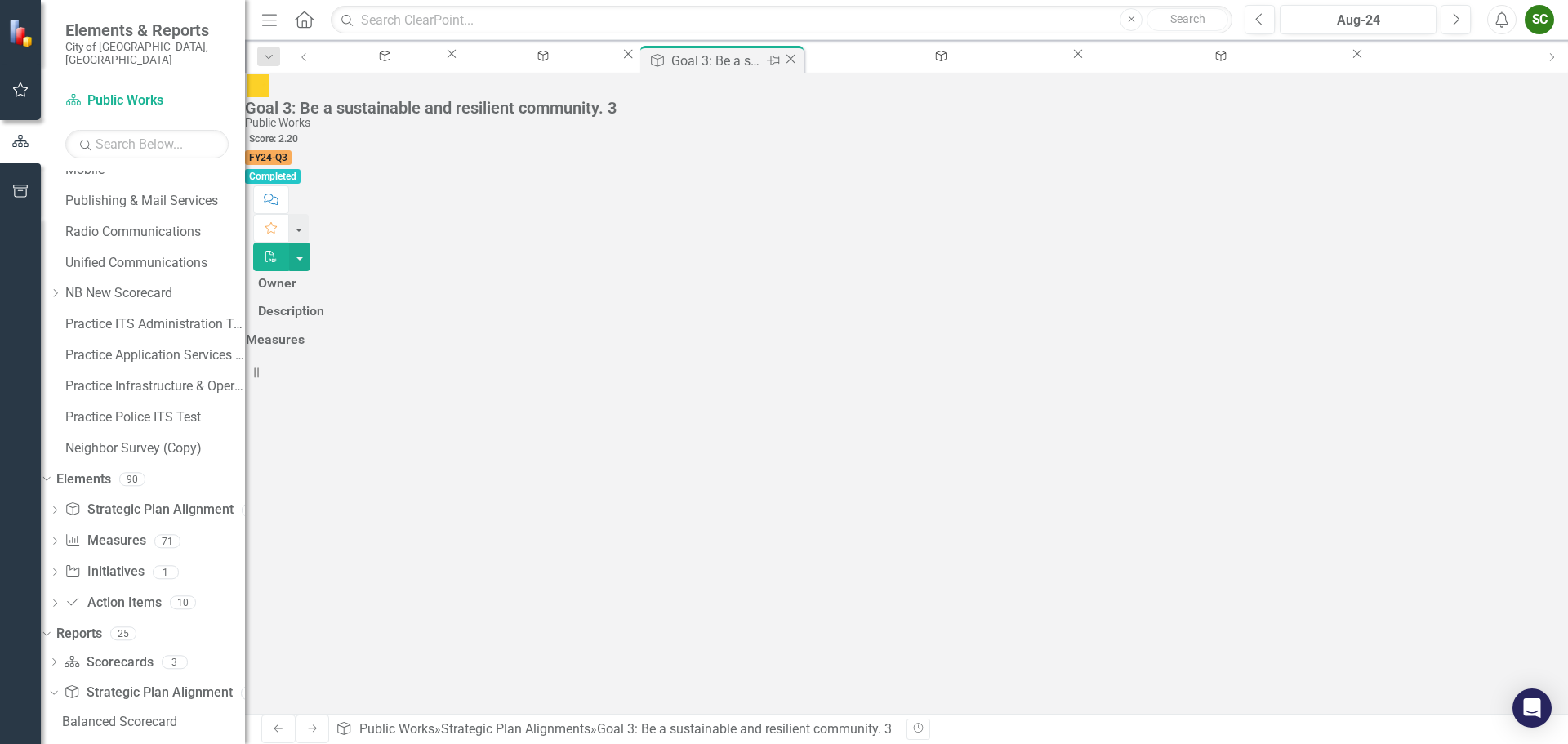
click at [799, 63] on icon "Close" at bounding box center [790, 58] width 17 height 13
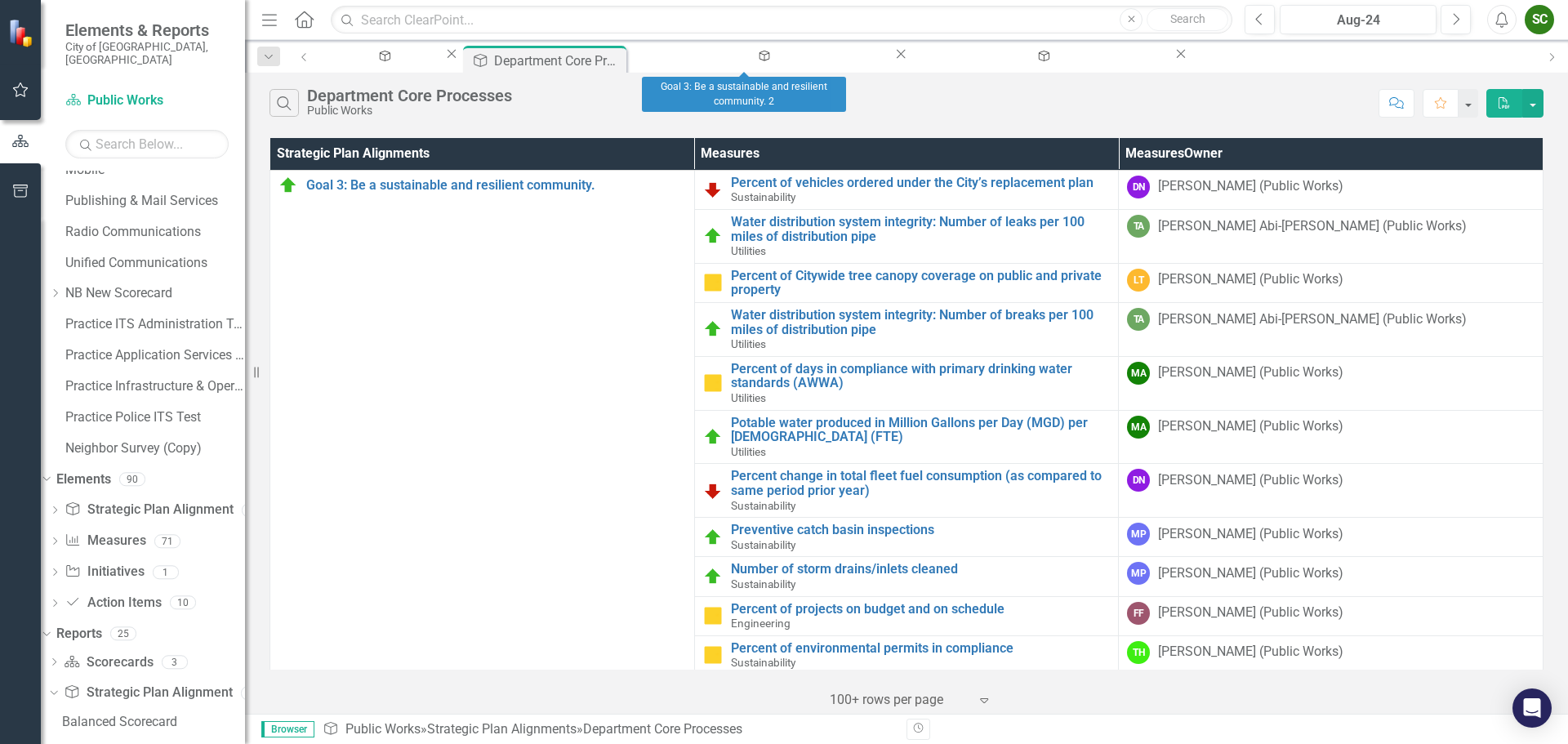
click at [893, 60] on icon "Close" at bounding box center [901, 54] width 17 height 13
click at [613, 71] on div "Strategic Plan Alignment Department Core Processes Pin Close" at bounding box center [545, 58] width 163 height 27
click at [585, 55] on div "Department Core Processes" at bounding box center [540, 61] width 91 height 20
click at [119, 92] on link "Scorecard Public Works" at bounding box center [147, 101] width 163 height 19
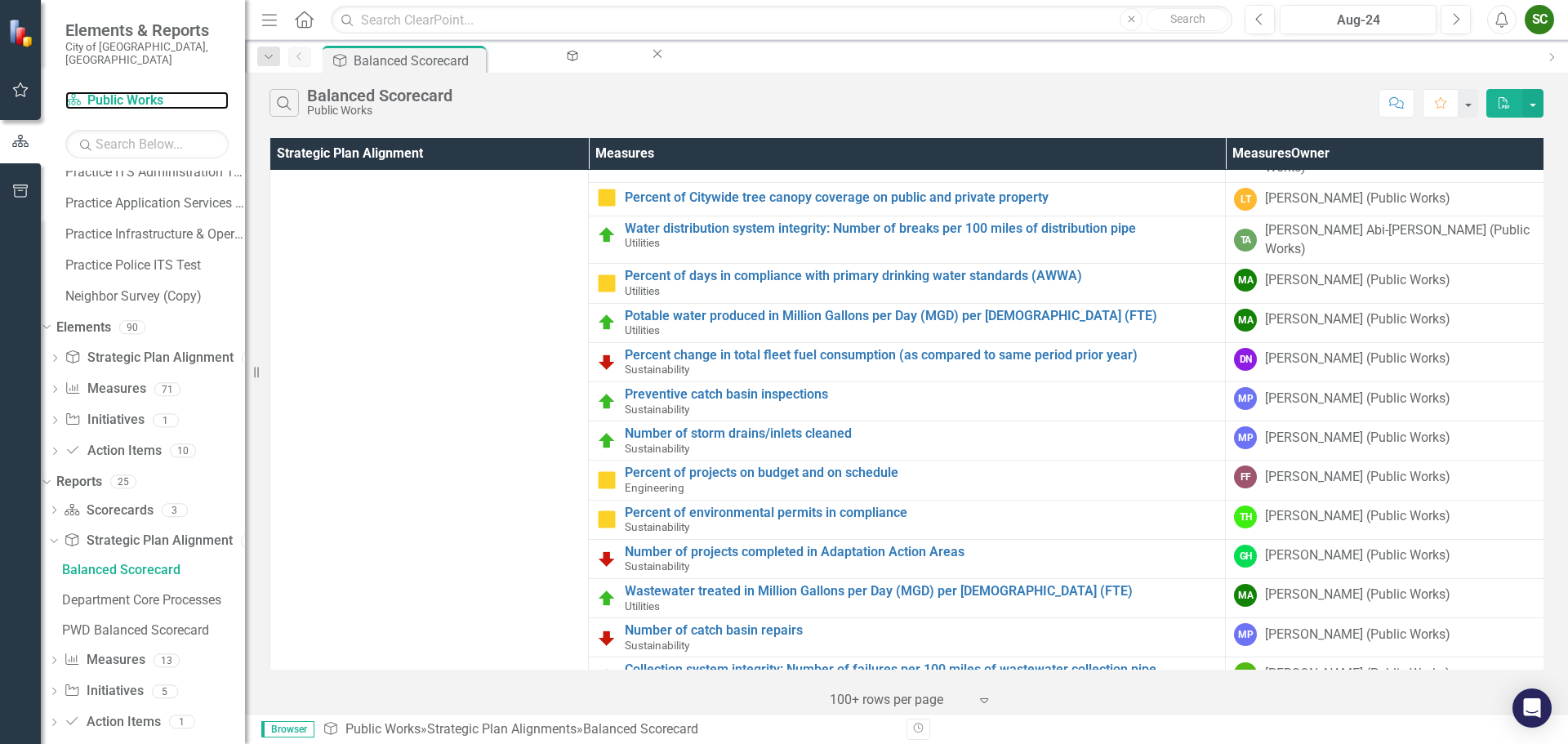
scroll to position [137, 0]
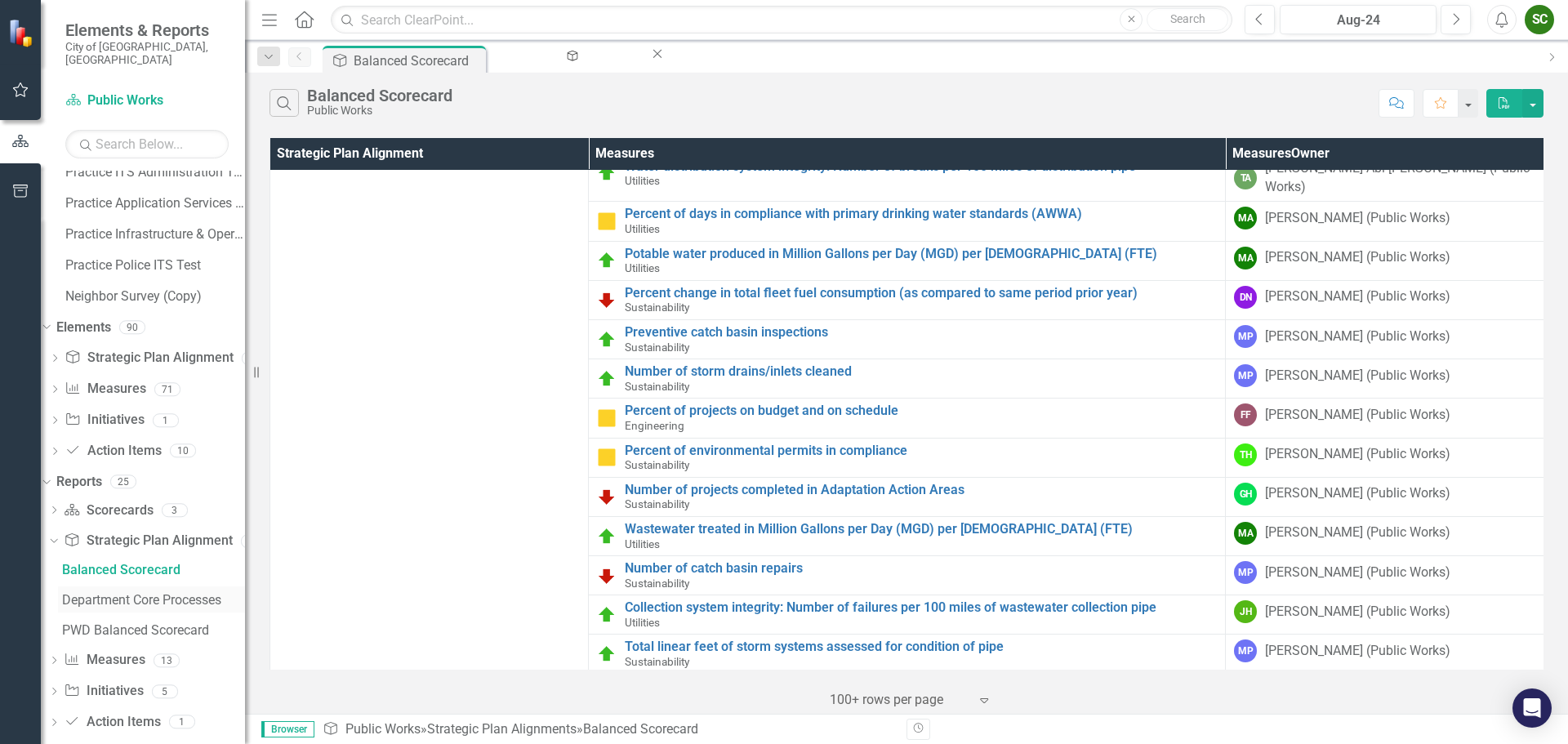
click at [220, 593] on div "Department Core Processes" at bounding box center [153, 600] width 183 height 15
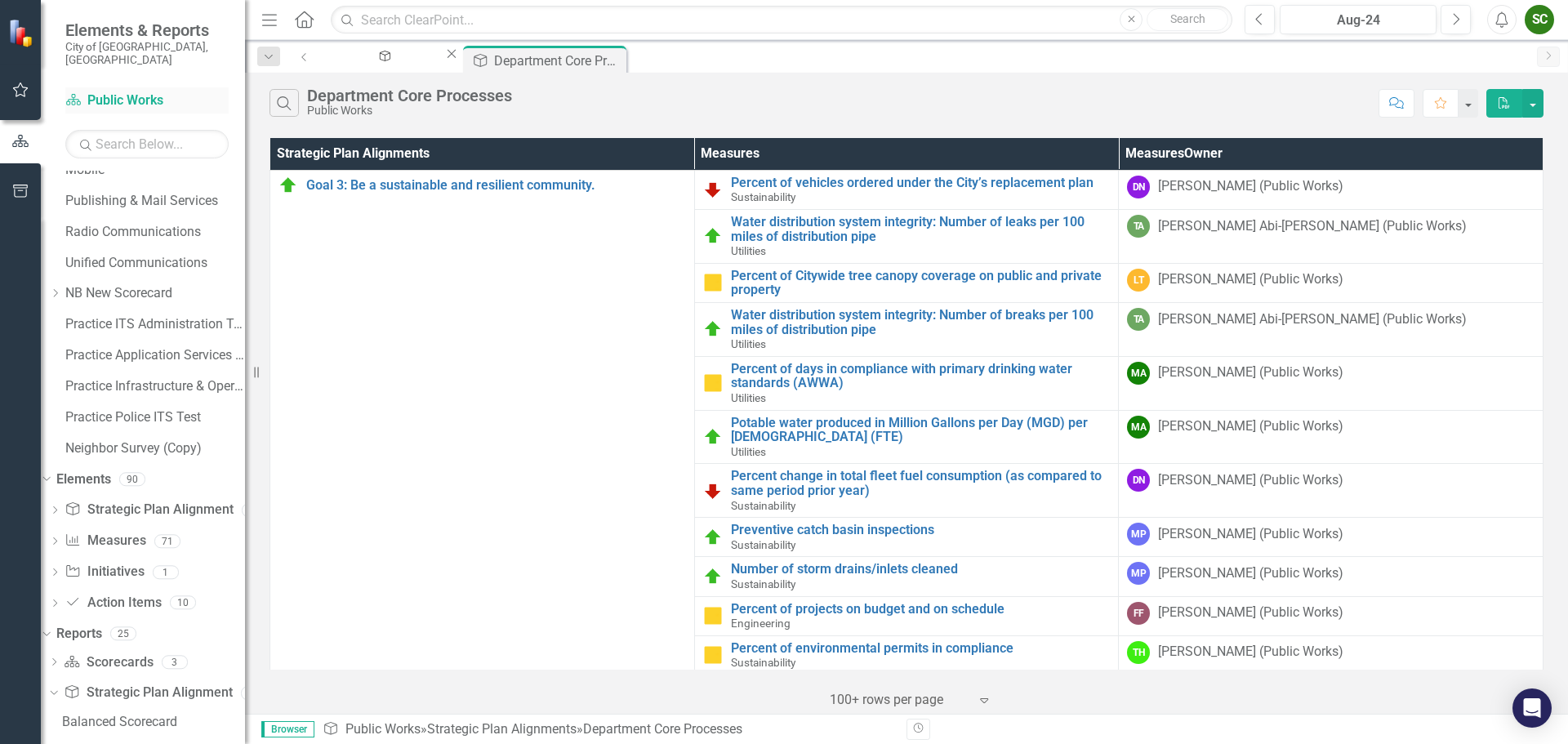
click at [161, 92] on link "Scorecard Public Works" at bounding box center [147, 101] width 163 height 19
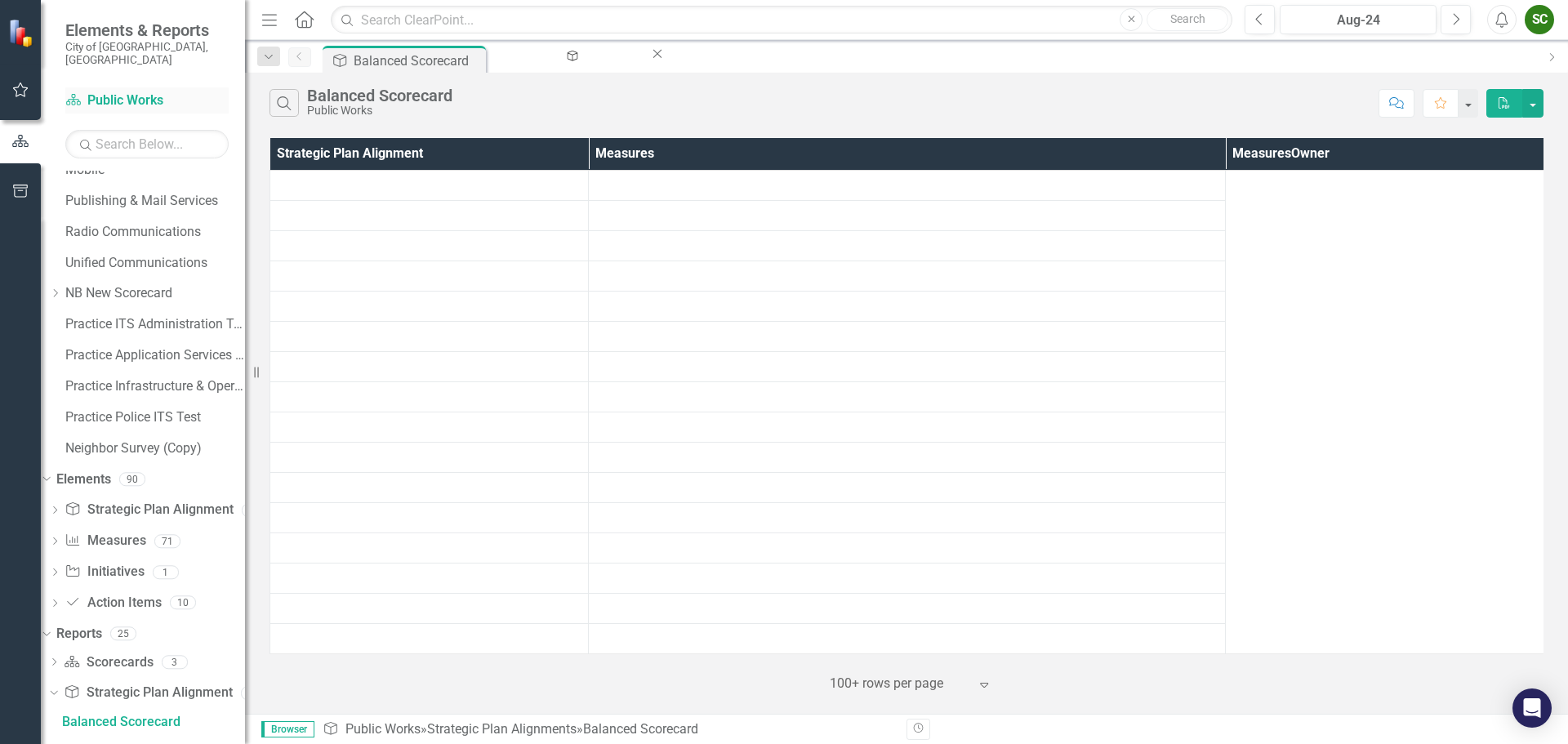
scroll to position [733, 0]
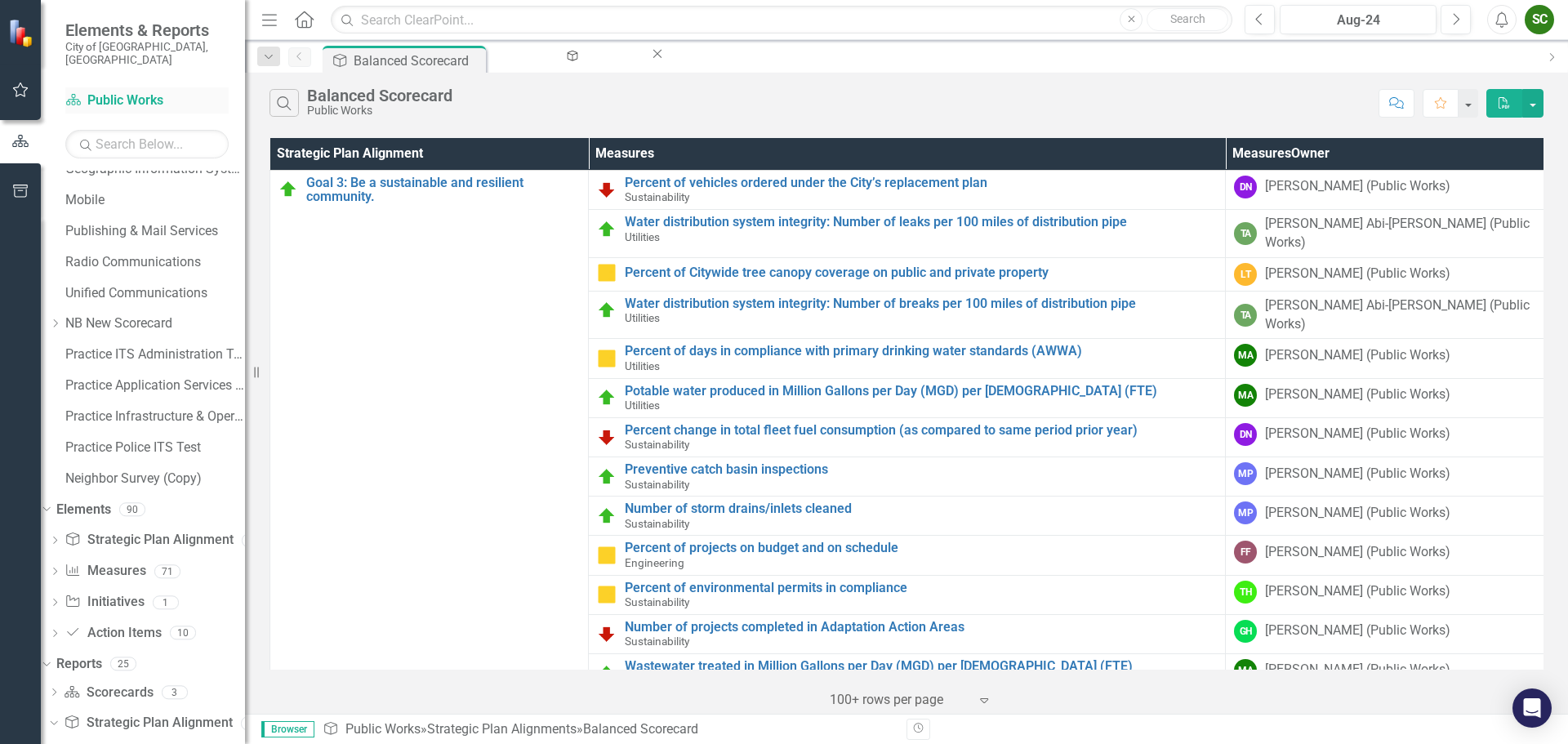
click at [79, 93] on icon "Scorecard" at bounding box center [73, 99] width 17 height 13
click at [21, 92] on icon "button" at bounding box center [20, 90] width 17 height 13
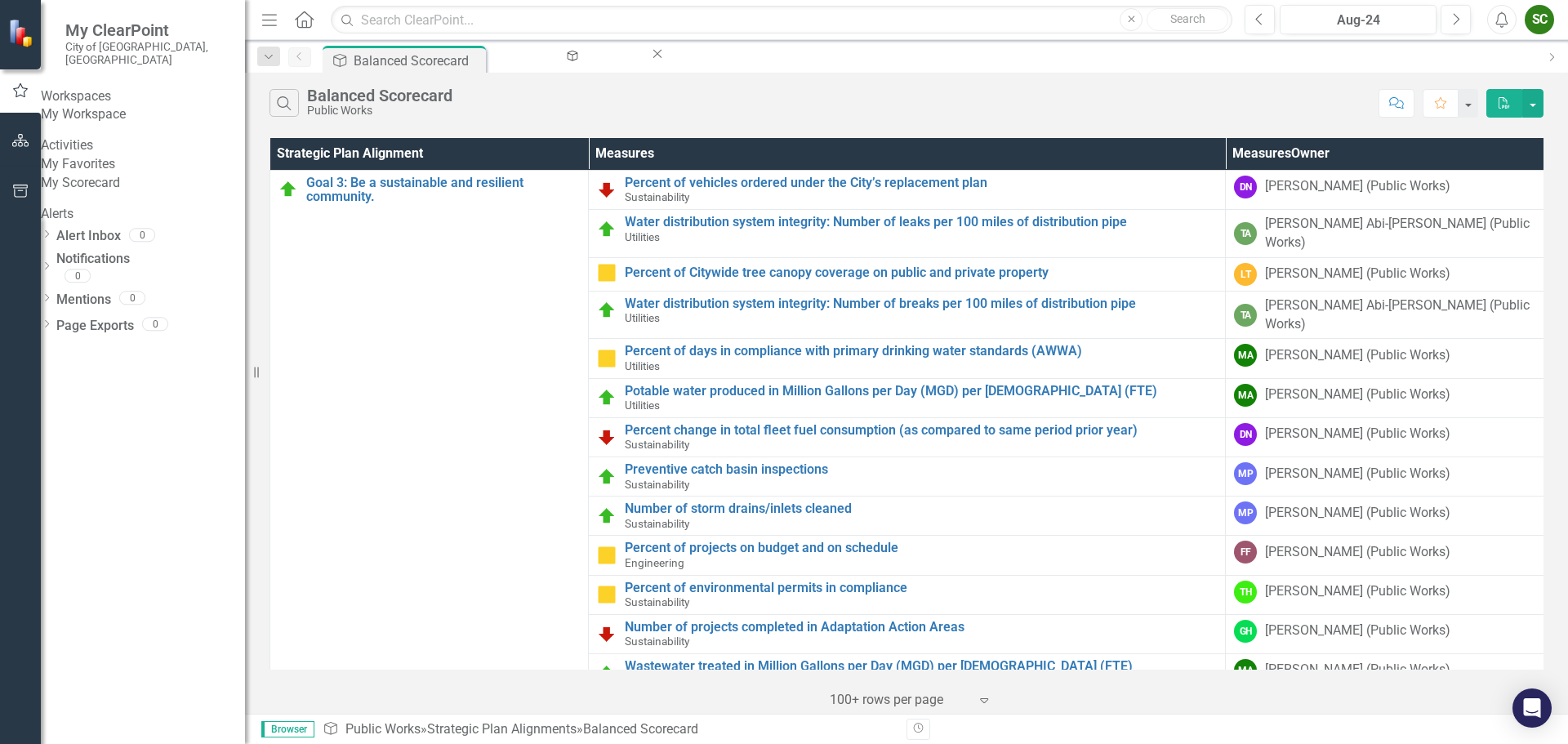
click at [95, 193] on link "My Scorecard" at bounding box center [143, 184] width 204 height 19
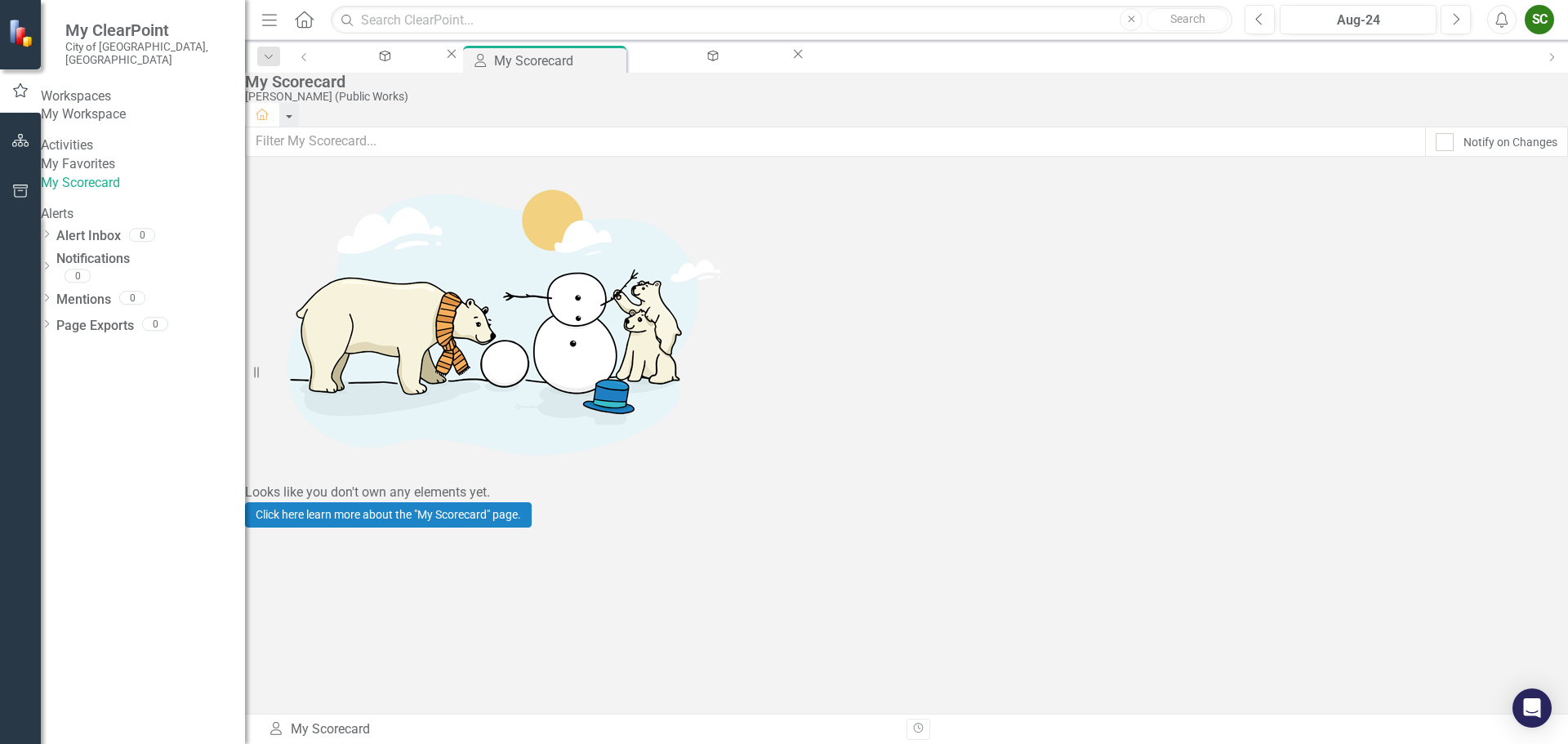
click at [109, 112] on link "My Workspace" at bounding box center [143, 115] width 204 height 19
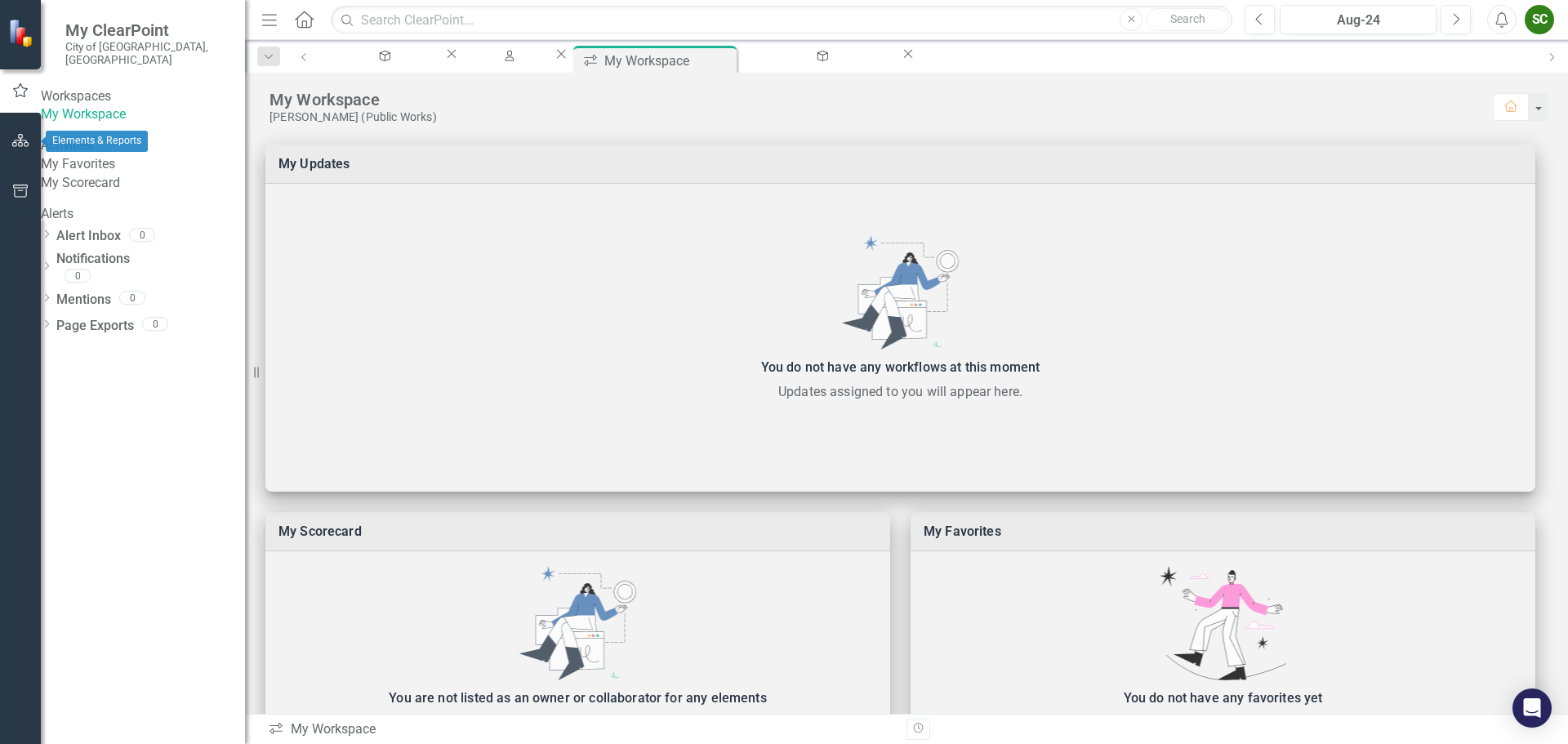
click at [27, 143] on icon "button" at bounding box center [20, 140] width 17 height 13
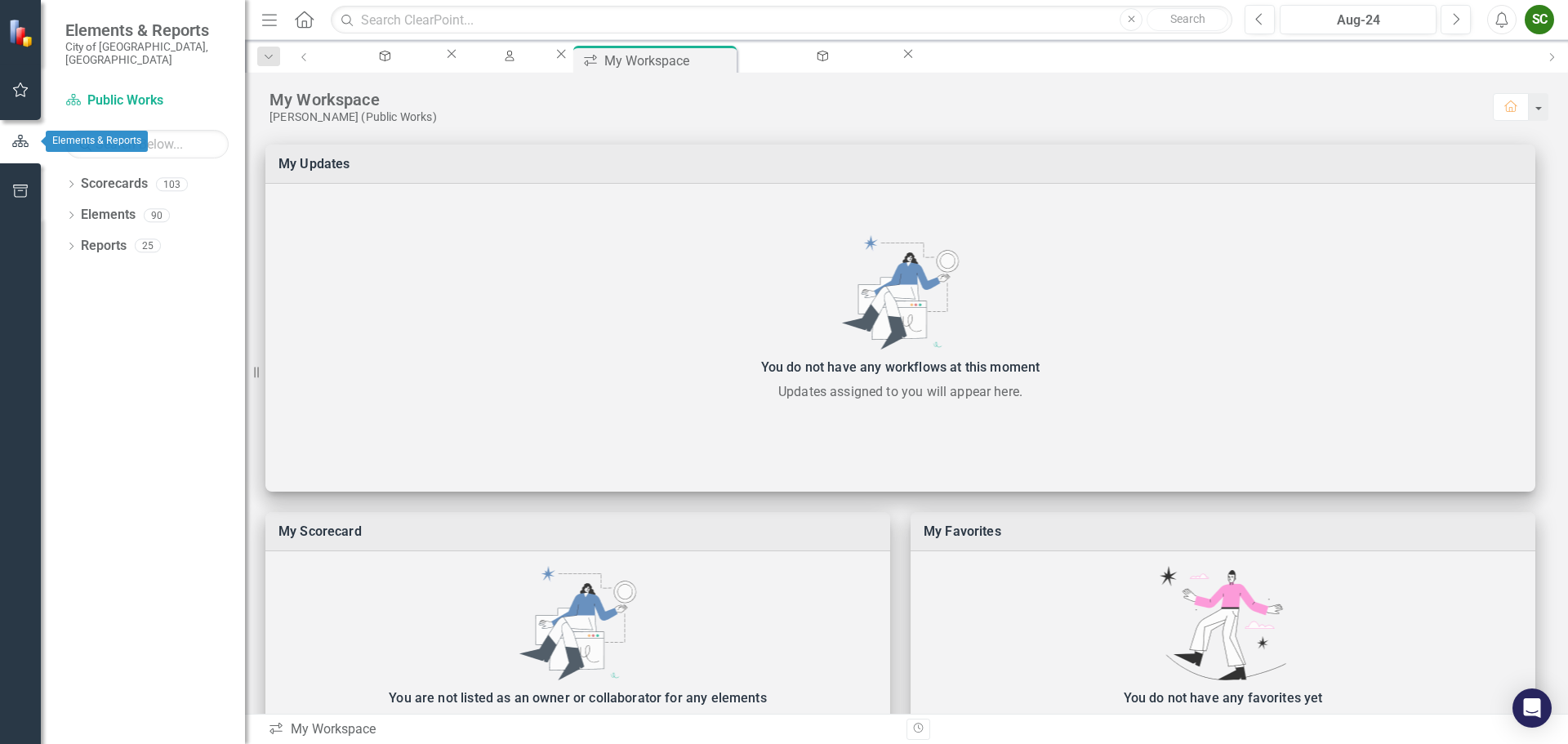
click at [16, 143] on icon "button" at bounding box center [20, 140] width 17 height 12
click at [24, 82] on button "button" at bounding box center [21, 90] width 37 height 34
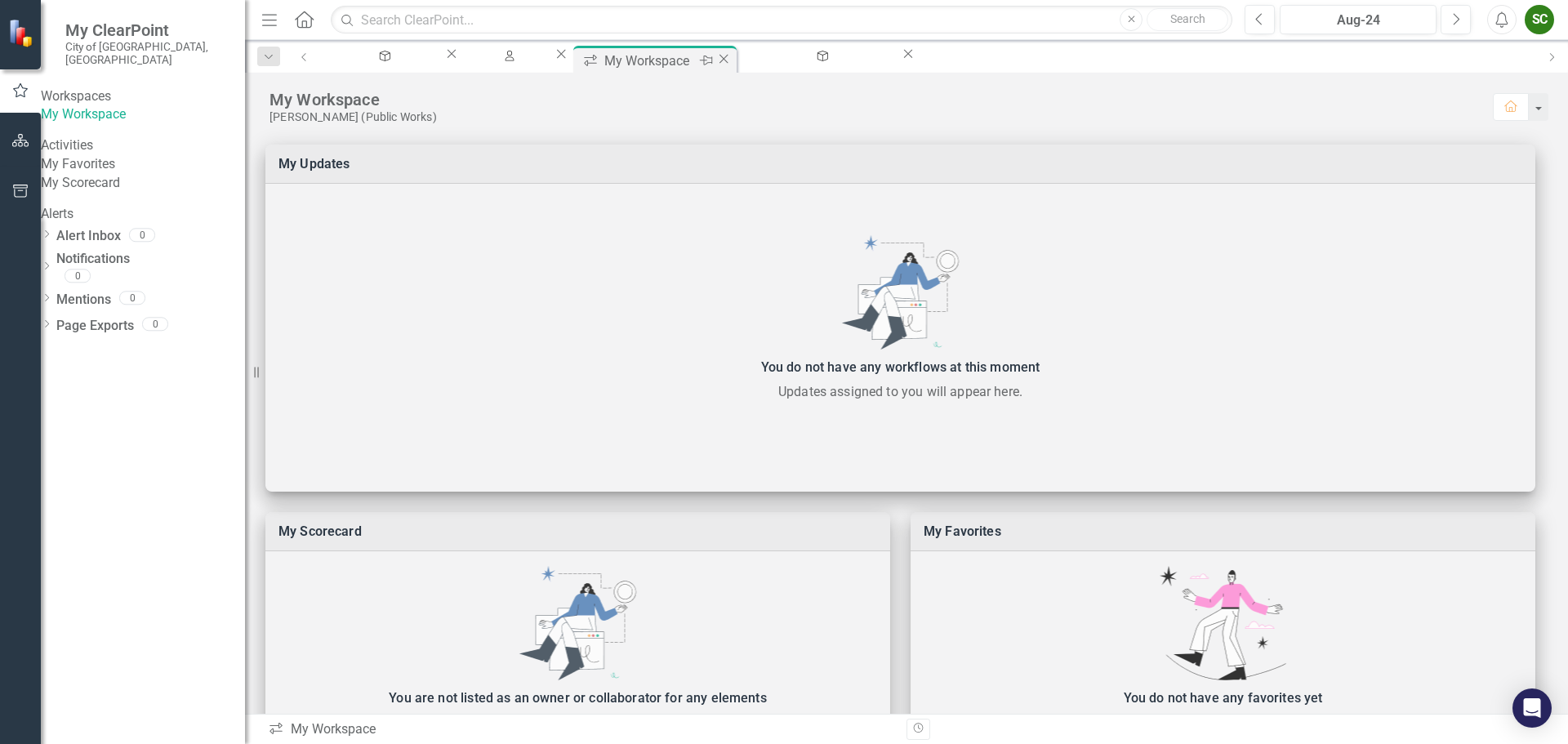
click at [732, 57] on icon "Close" at bounding box center [724, 58] width 17 height 13
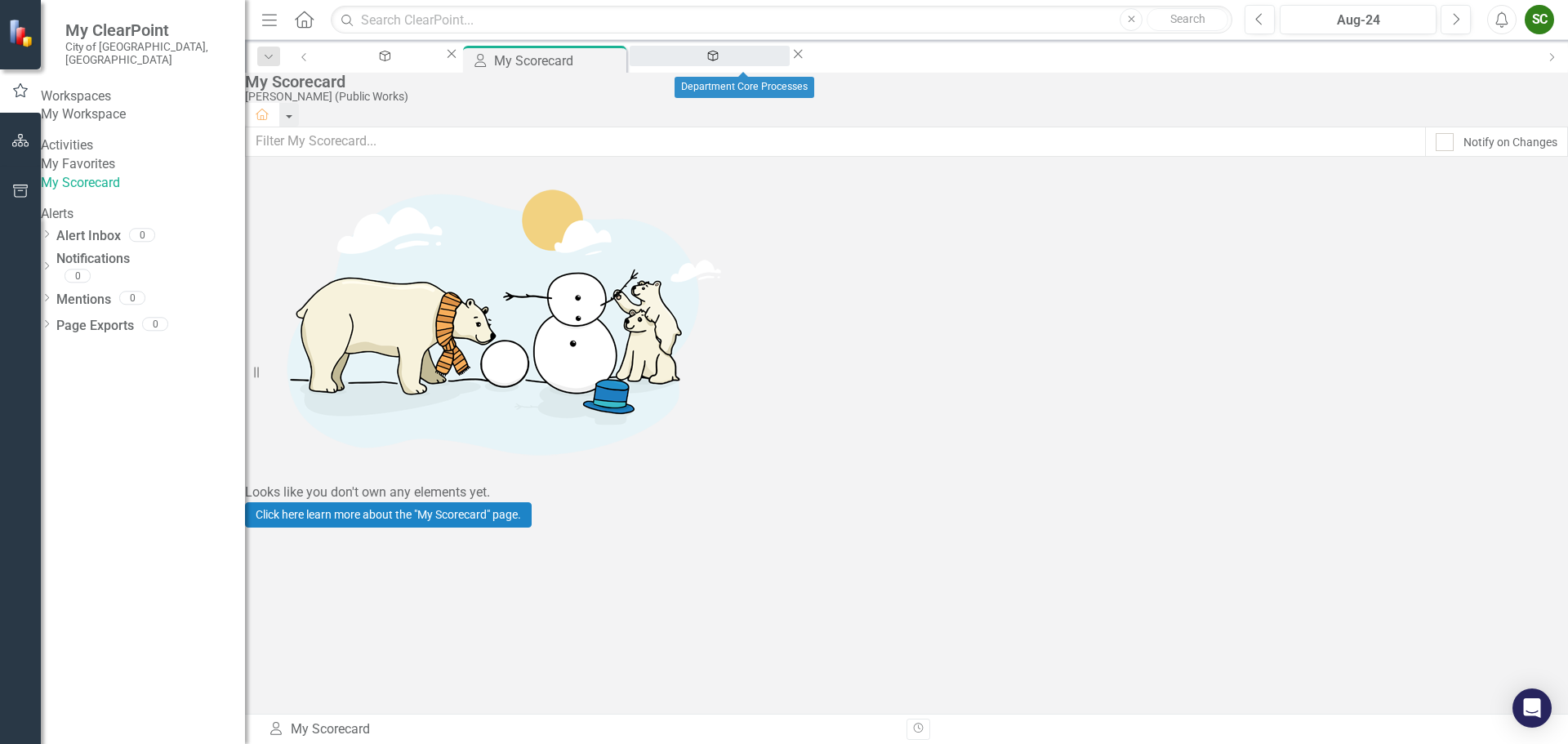
click at [775, 61] on div "Department Core Processes" at bounding box center [710, 71] width 131 height 20
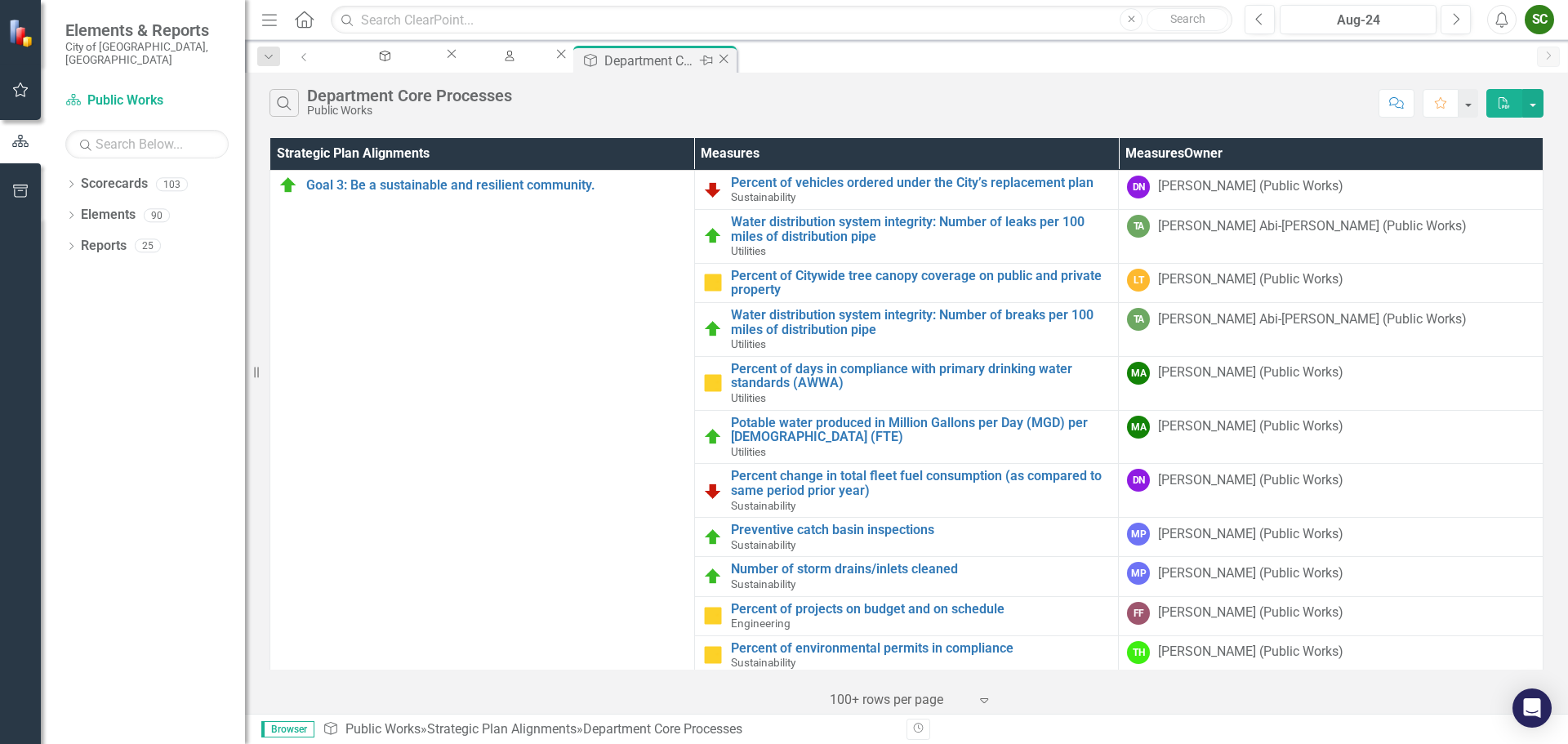
click at [732, 56] on icon "Close" at bounding box center [724, 58] width 17 height 13
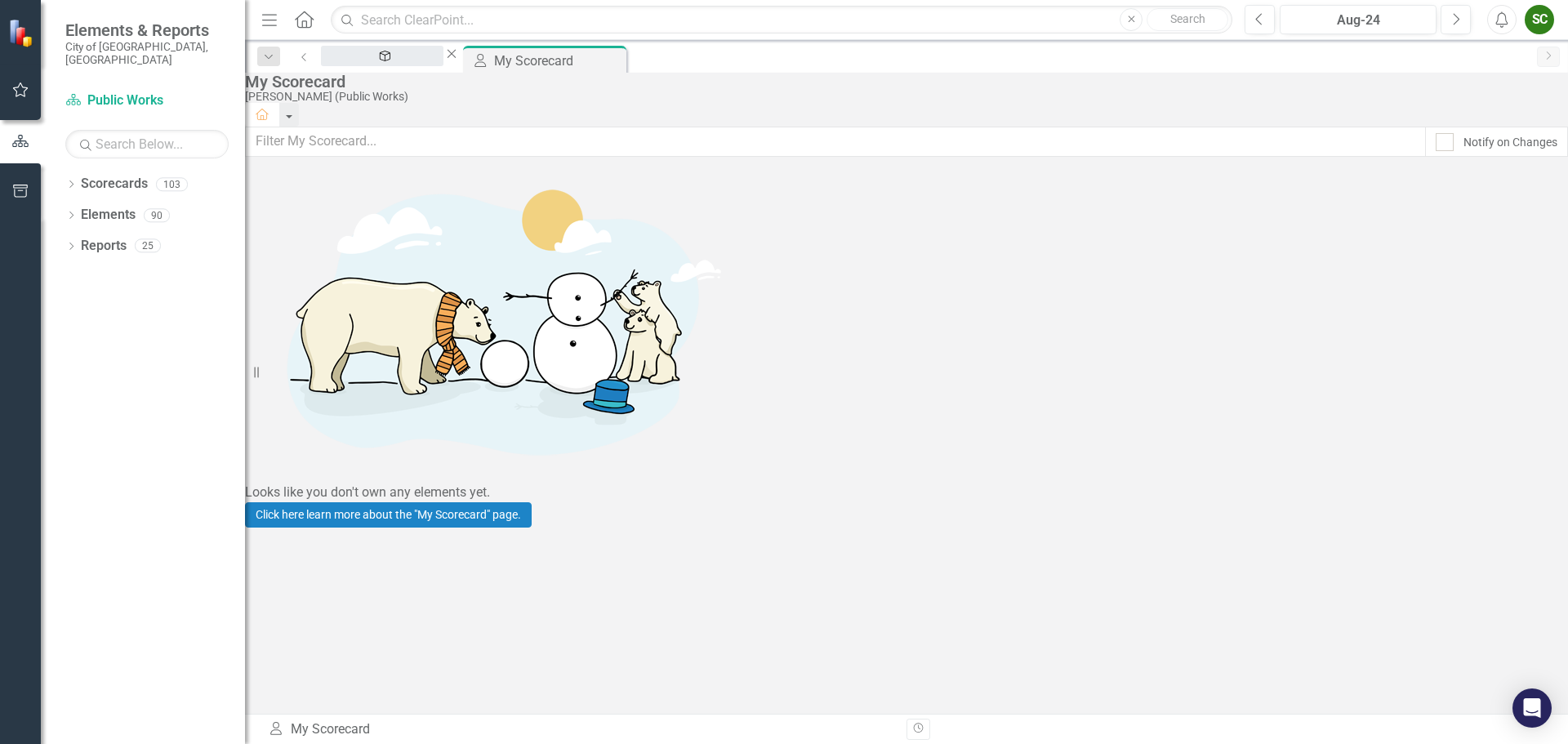
click at [367, 69] on div "Balanced Scorecard" at bounding box center [382, 71] width 93 height 20
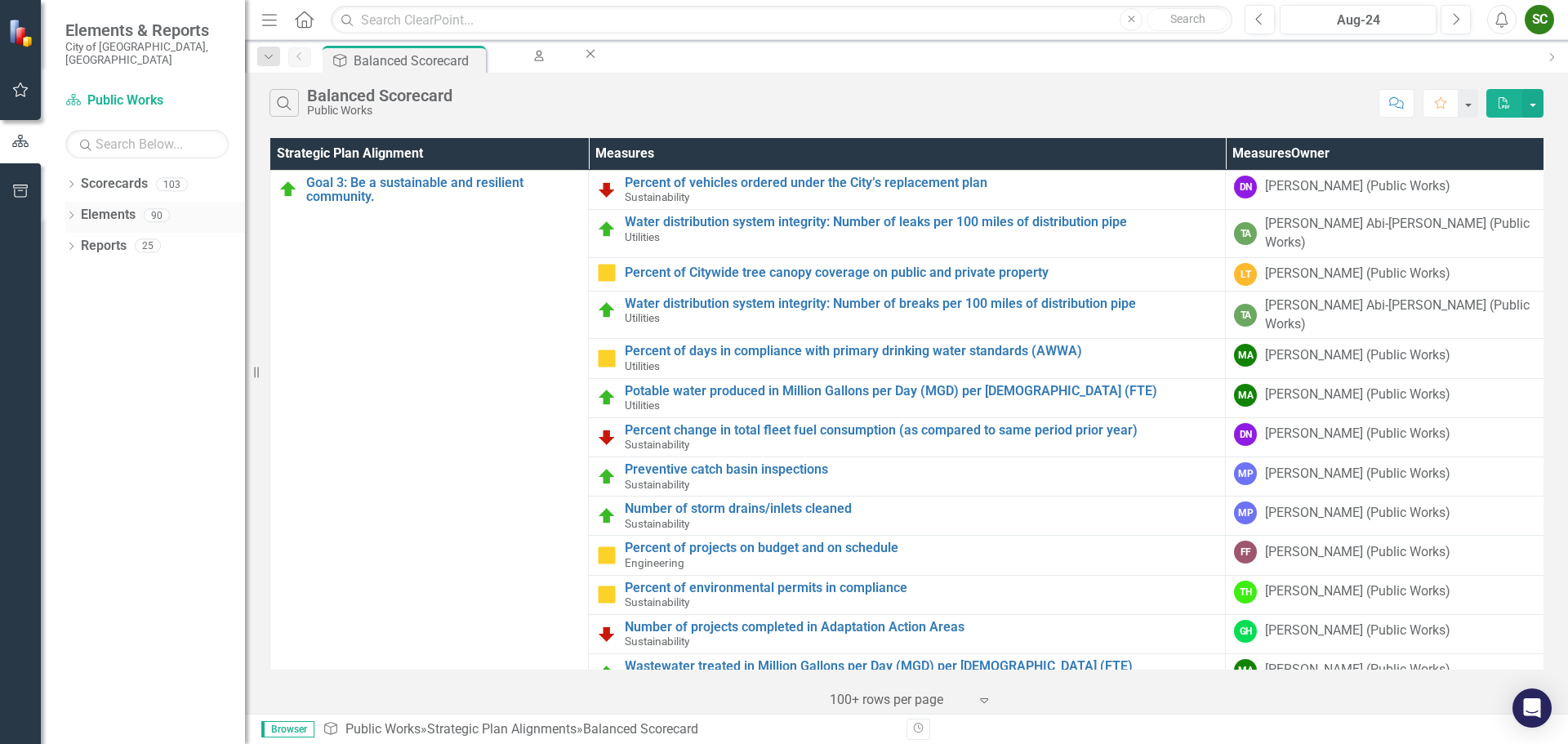
click at [74, 211] on div "Dropdown" at bounding box center [71, 217] width 11 height 14
click at [60, 275] on icon "Dropdown" at bounding box center [55, 279] width 11 height 9
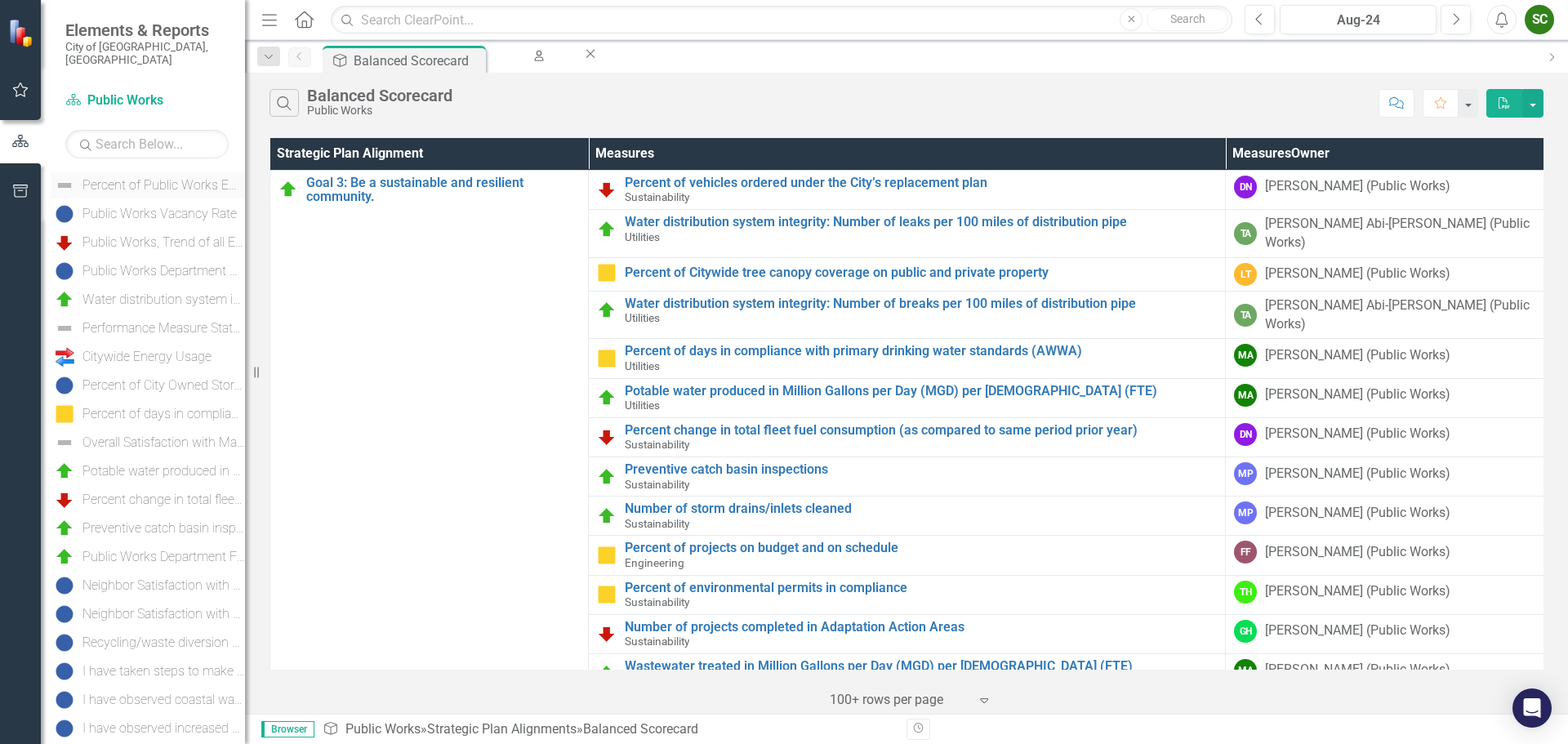
scroll to position [571, 0]
click at [176, 182] on div "Public Works Vacancy Rate" at bounding box center [160, 189] width 154 height 15
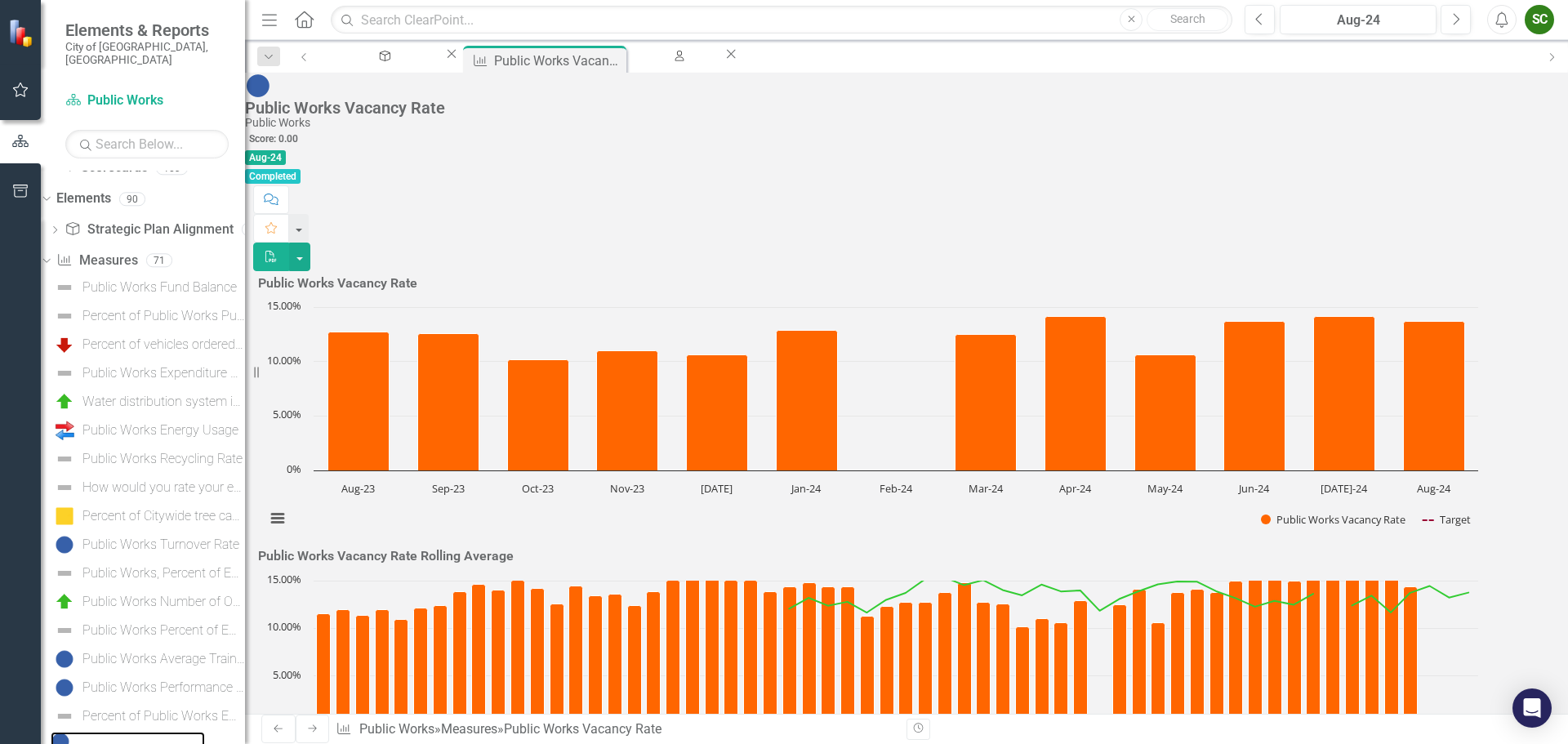
scroll to position [892, 0]
